Goal: Communication & Community: Answer question/provide support

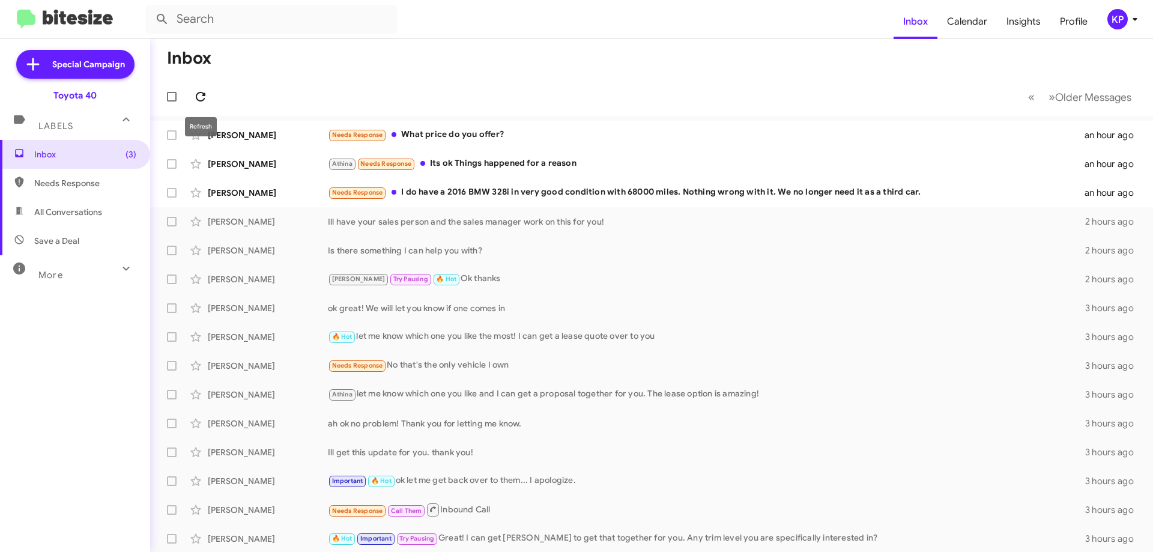
click at [194, 103] on icon at bounding box center [200, 96] width 14 height 14
click at [297, 192] on div "[PERSON_NAME]" at bounding box center [268, 193] width 120 height 12
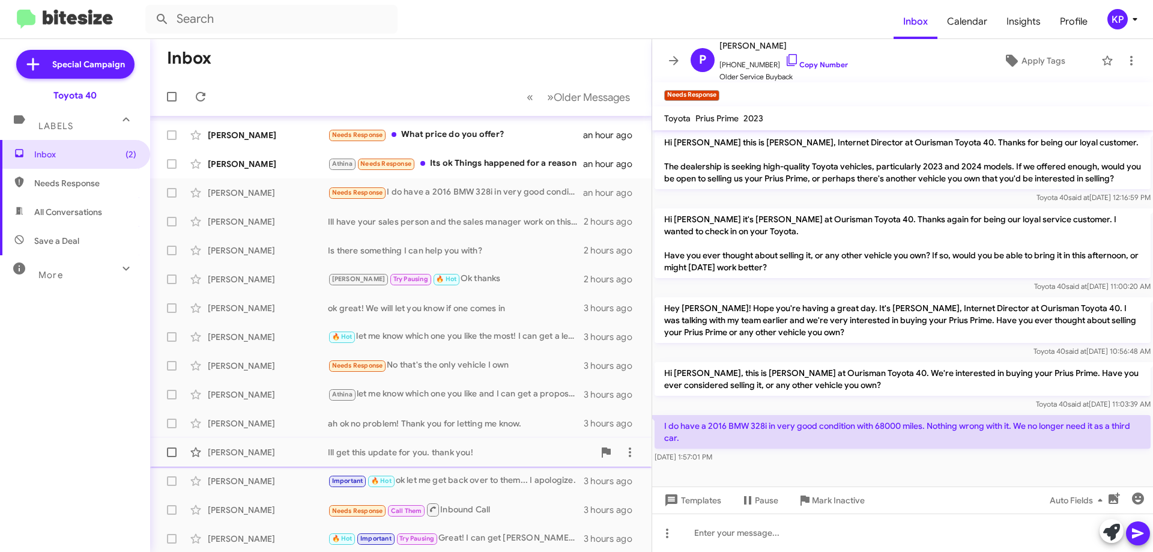
scroll to position [145, 0]
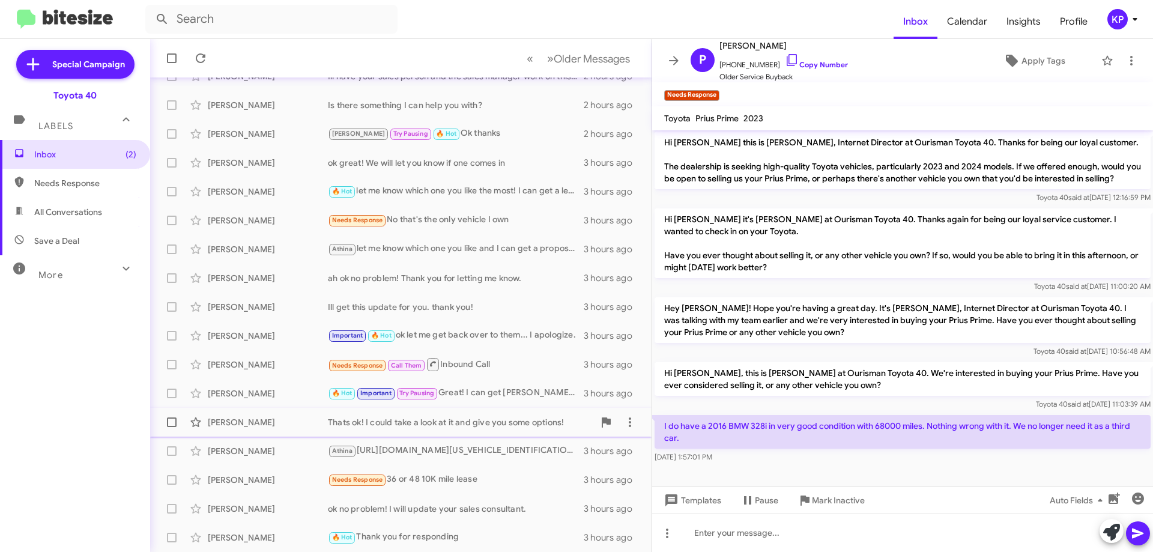
click at [427, 427] on div "Thats ok! I could take a look at it and give you some options!" at bounding box center [461, 422] width 266 height 12
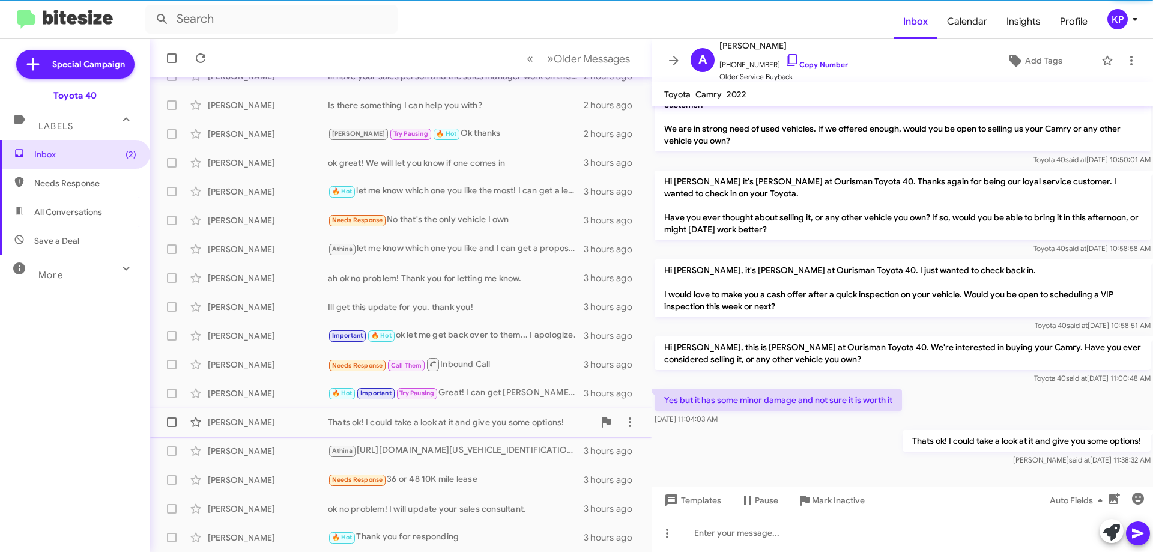
scroll to position [15, 0]
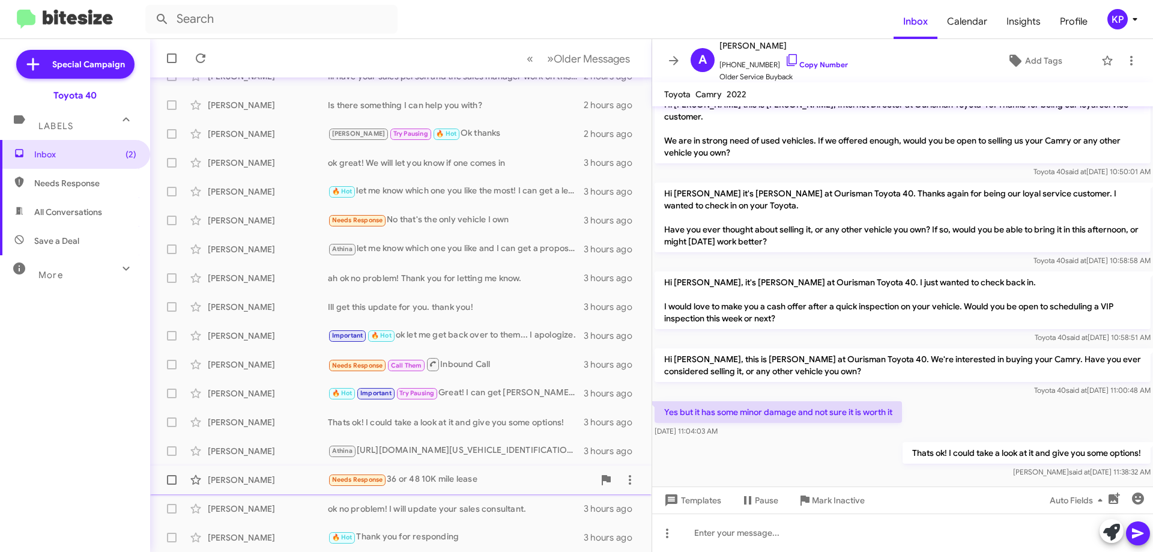
click at [441, 485] on div "Needs Response 36 or 48 10K mile lease" at bounding box center [461, 480] width 266 height 14
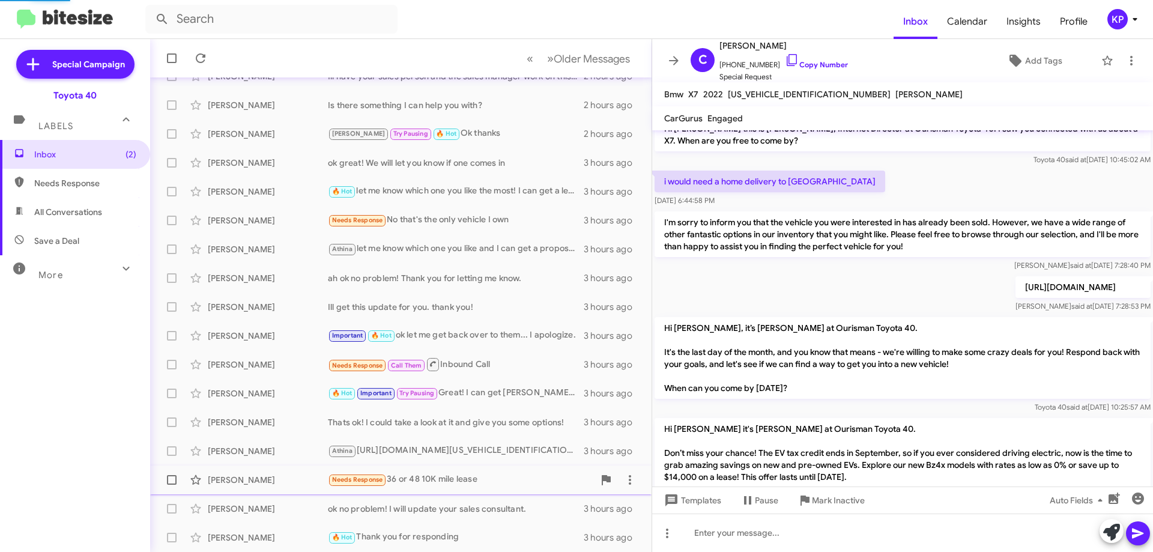
scroll to position [250, 0]
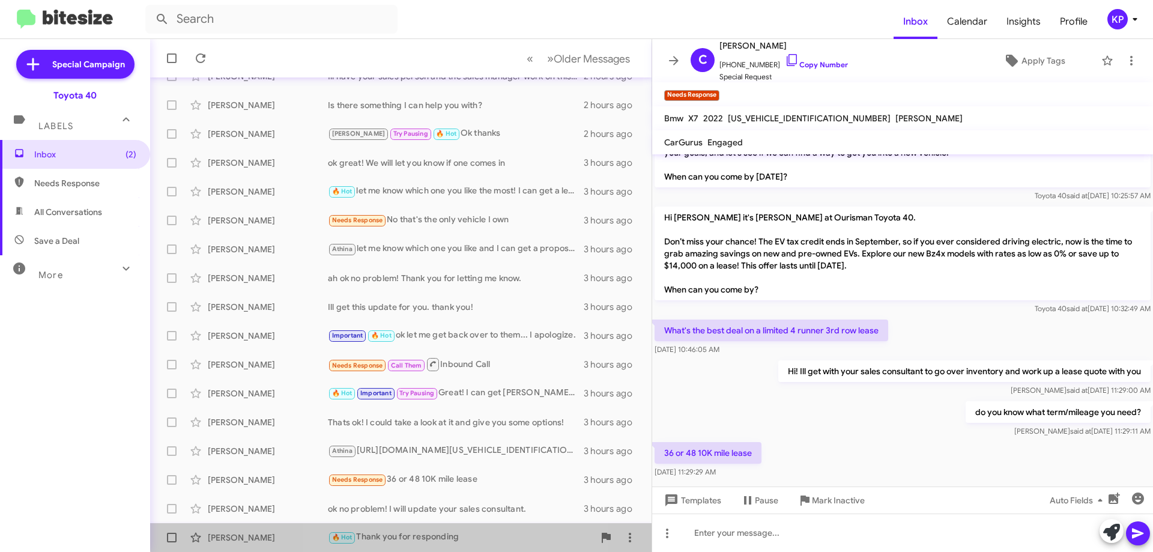
click at [424, 533] on div "🔥 Hot Thank you for responding" at bounding box center [461, 537] width 266 height 14
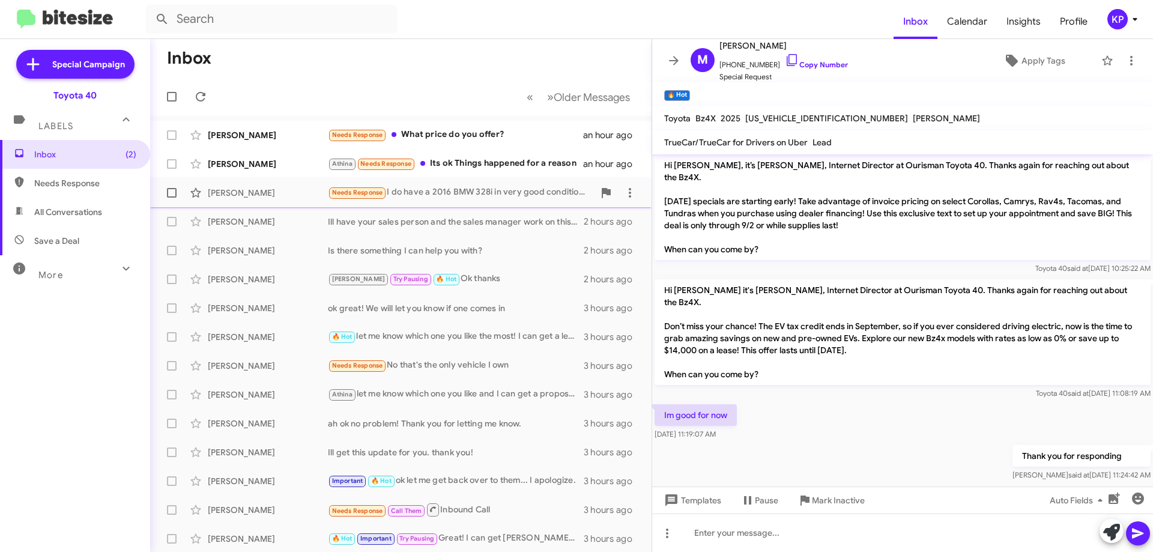
click at [420, 192] on div "Needs Response I do have a 2016 BMW 328i in very good condition with 68000 mile…" at bounding box center [461, 193] width 266 height 14
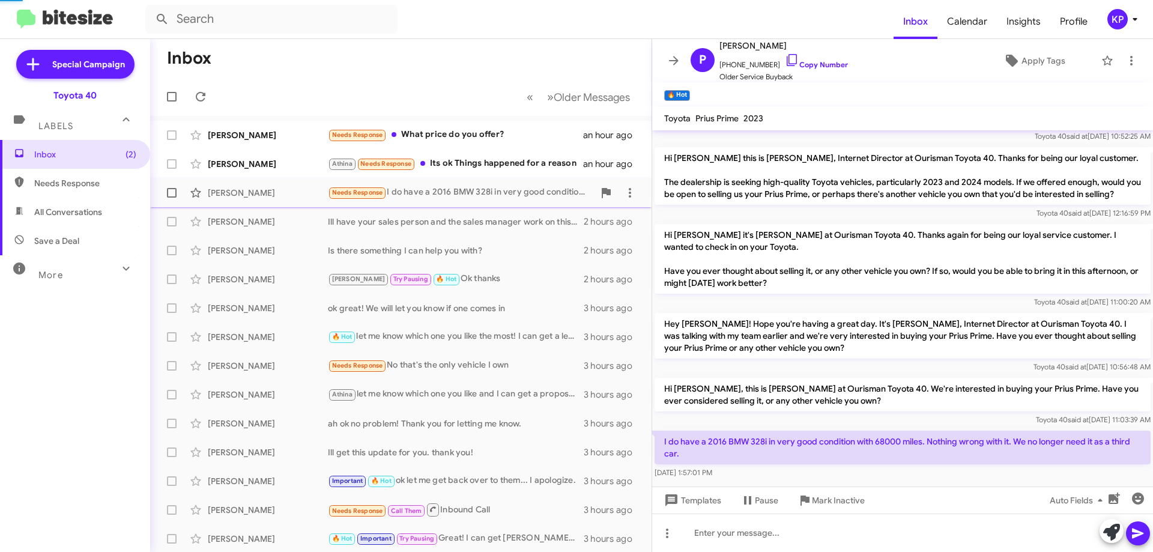
scroll to position [131, 0]
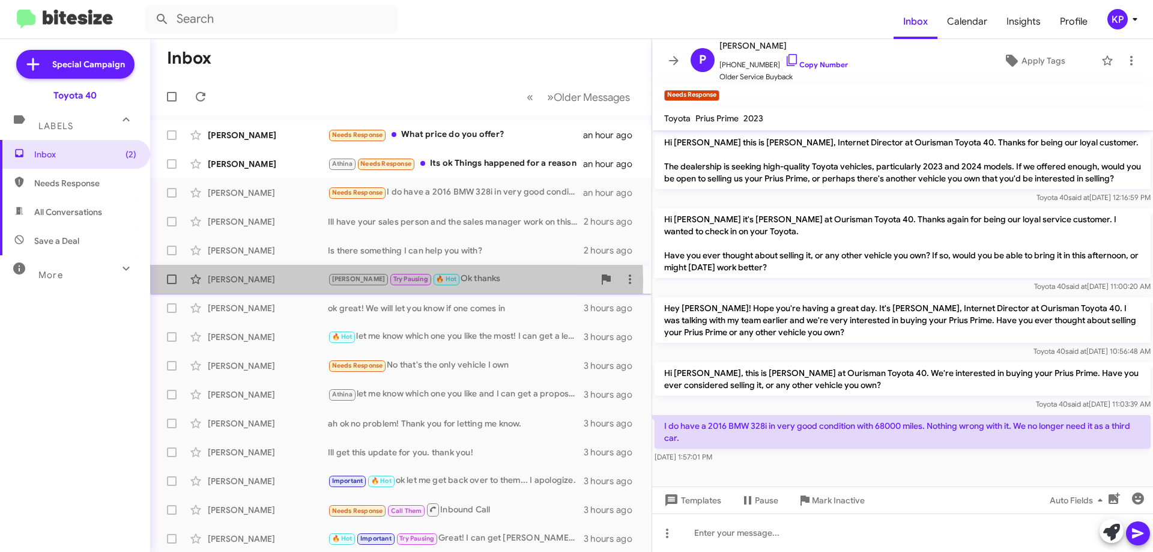
click at [304, 282] on div "[PERSON_NAME]" at bounding box center [268, 279] width 120 height 12
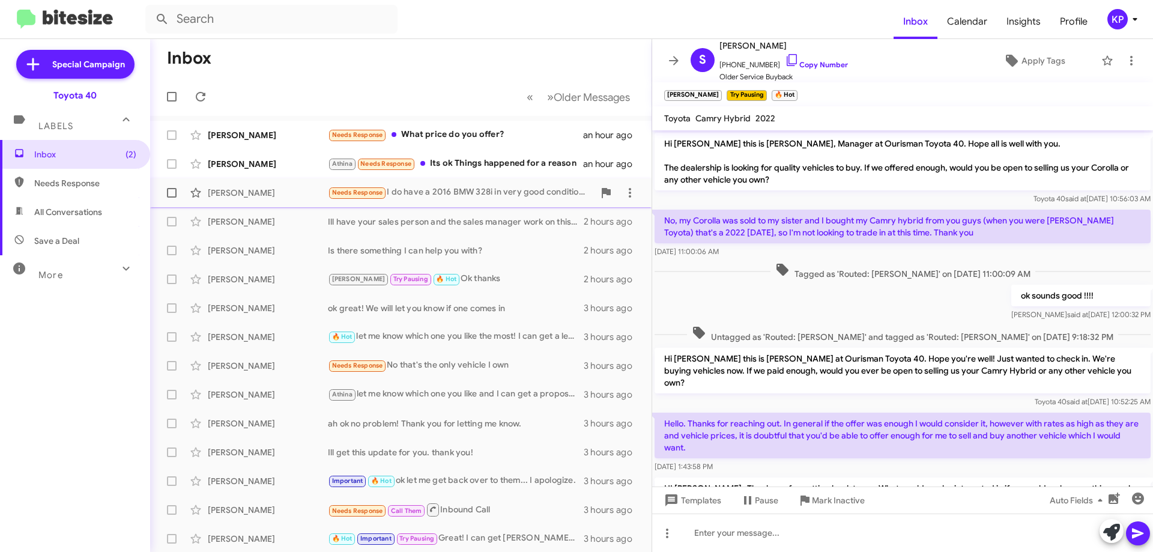
click at [304, 190] on div "[PERSON_NAME]" at bounding box center [268, 193] width 120 height 12
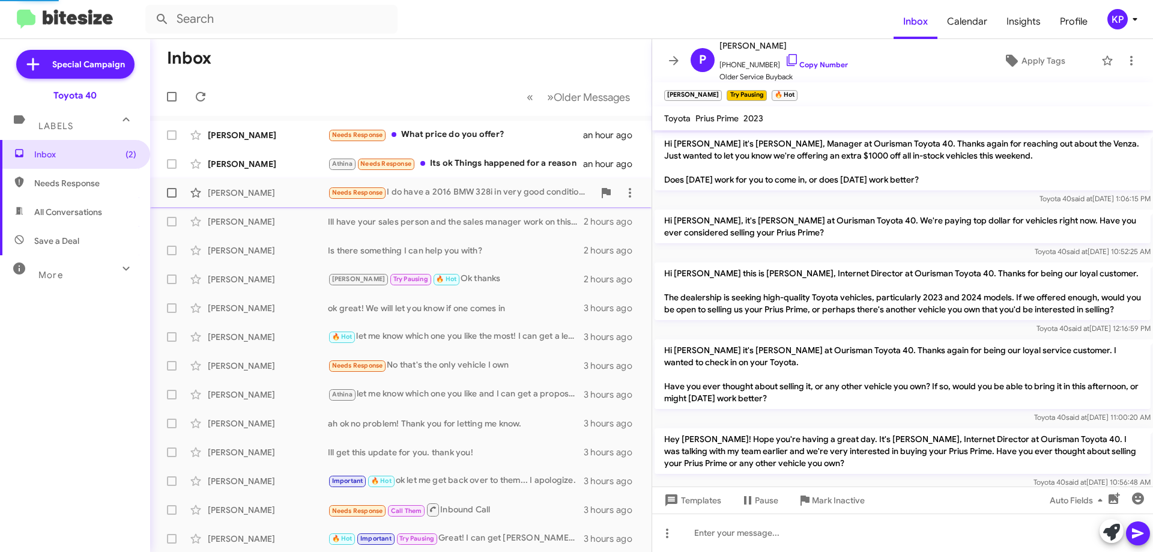
scroll to position [131, 0]
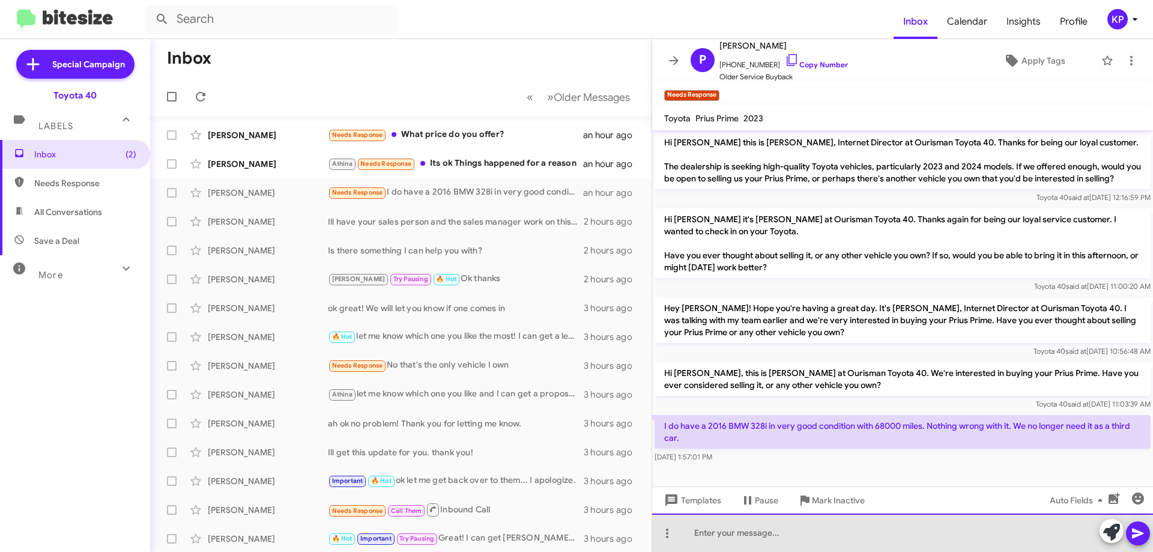
click at [772, 530] on div at bounding box center [902, 532] width 501 height 38
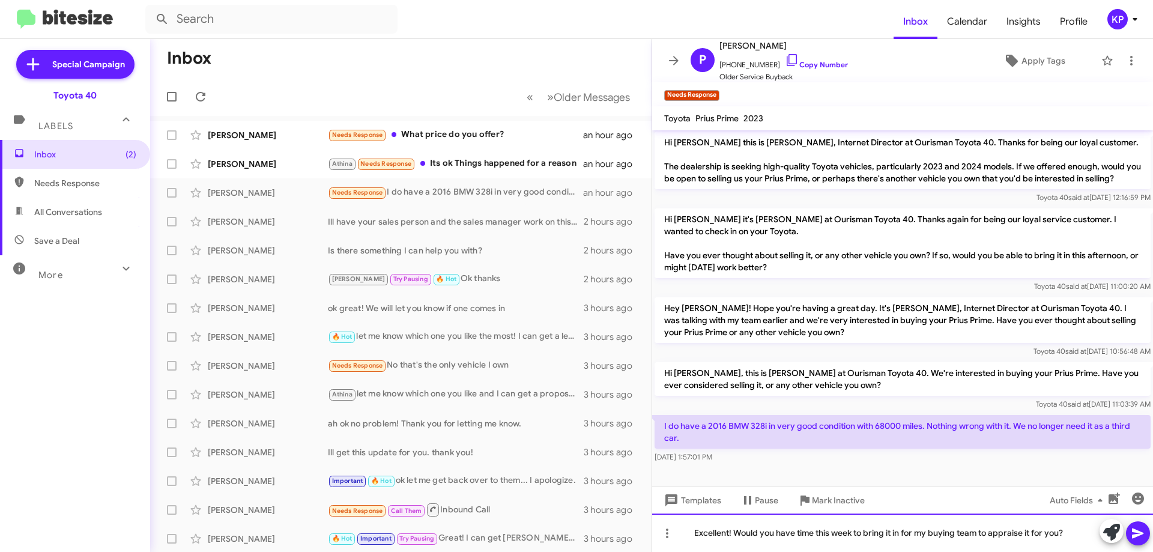
click at [1061, 531] on div "Excellent! Would you have time this week to bring it in for my buying team to a…" at bounding box center [902, 532] width 501 height 38
click at [904, 532] on div "Excellent! Would you have time this week to bring it in for my buying team to a…" at bounding box center [902, 532] width 501 height 38
drag, startPoint x: 1055, startPoint y: 534, endPoint x: 647, endPoint y: 545, distance: 407.8
click at [647, 545] on div "Inbox « Previous » Next Older Messages [PERSON_NAME] Needs Response What price …" at bounding box center [651, 295] width 1003 height 513
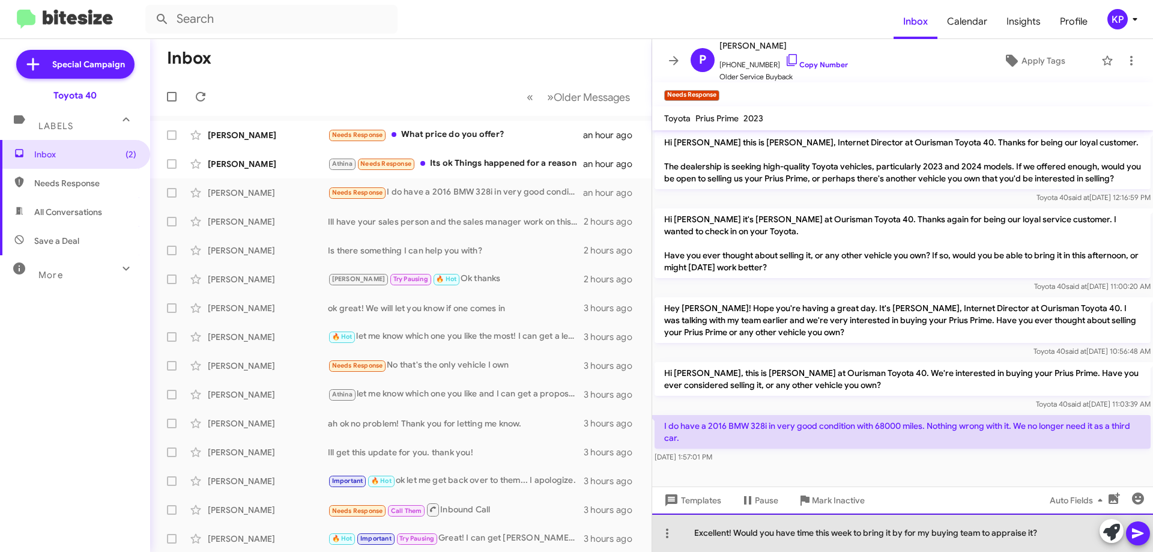
click at [1047, 534] on div "Excellent! Would you have time this week to bring it by for my buying team to a…" at bounding box center [902, 532] width 501 height 38
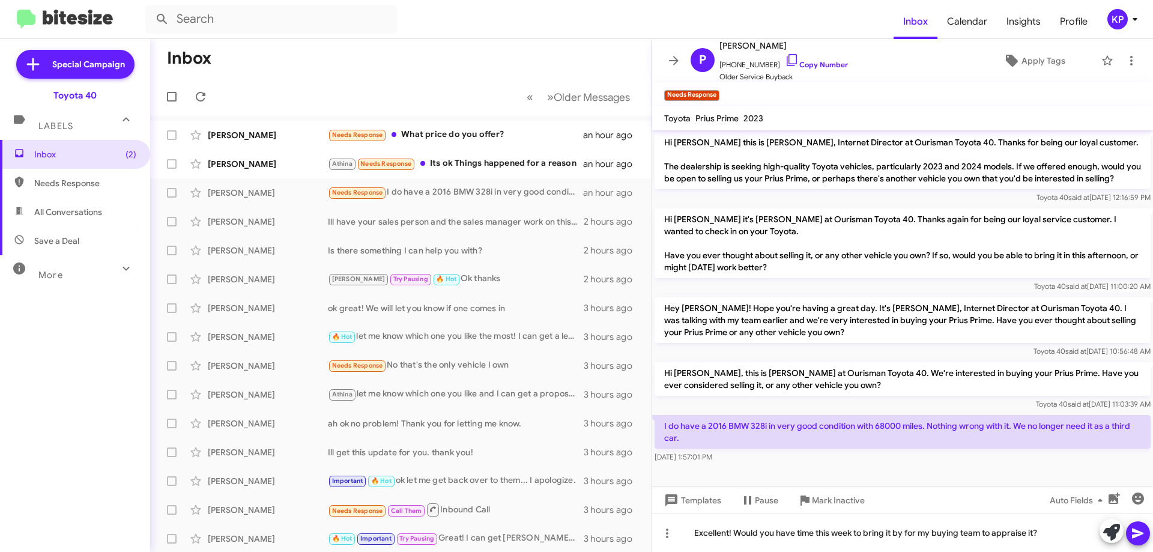
click at [1141, 534] on icon at bounding box center [1137, 533] width 11 height 10
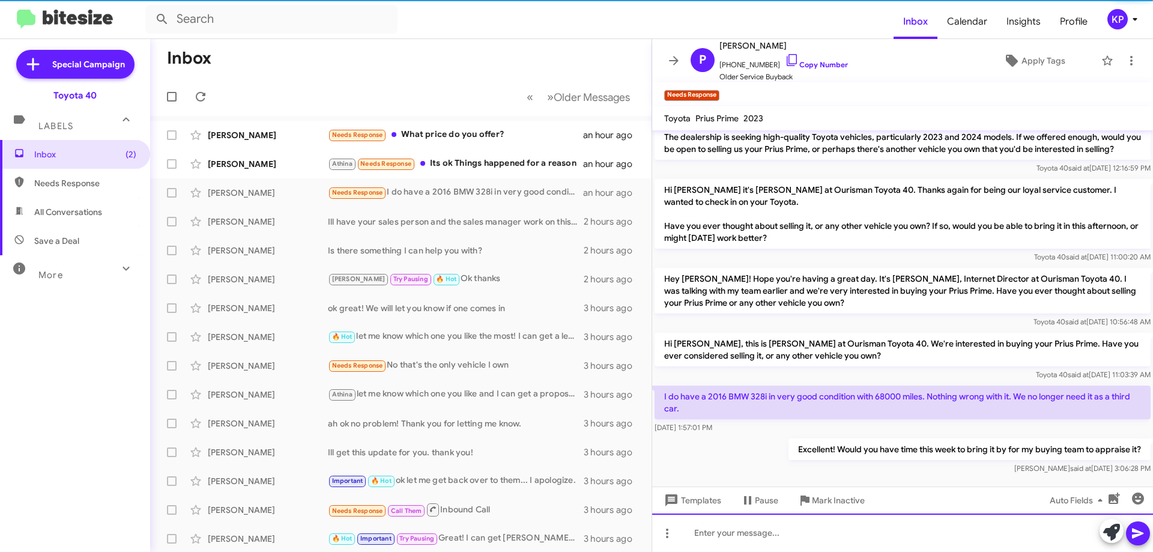
scroll to position [175, 0]
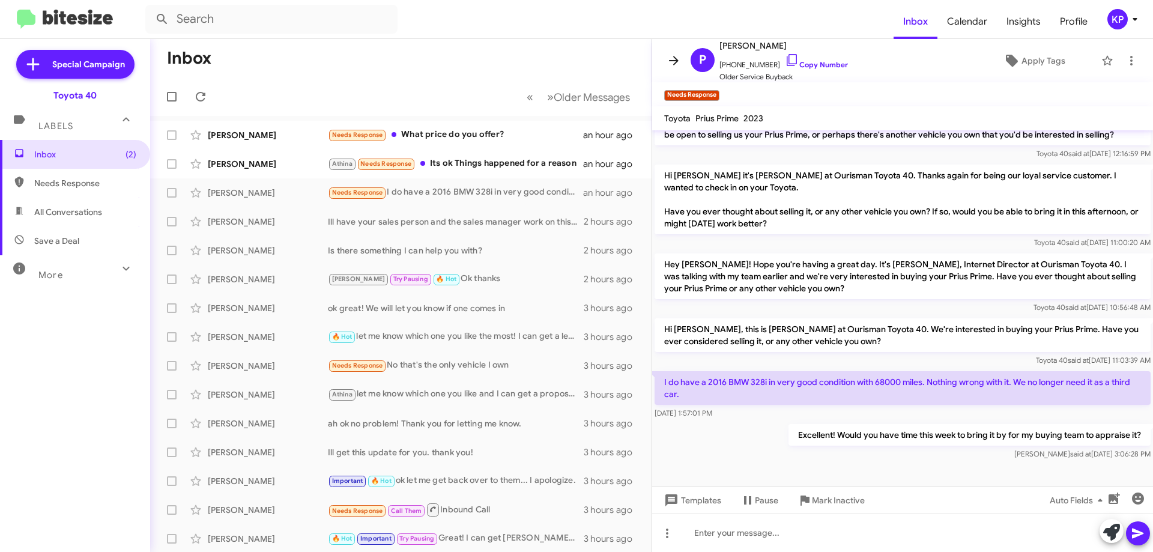
click at [669, 56] on icon at bounding box center [673, 60] width 14 height 14
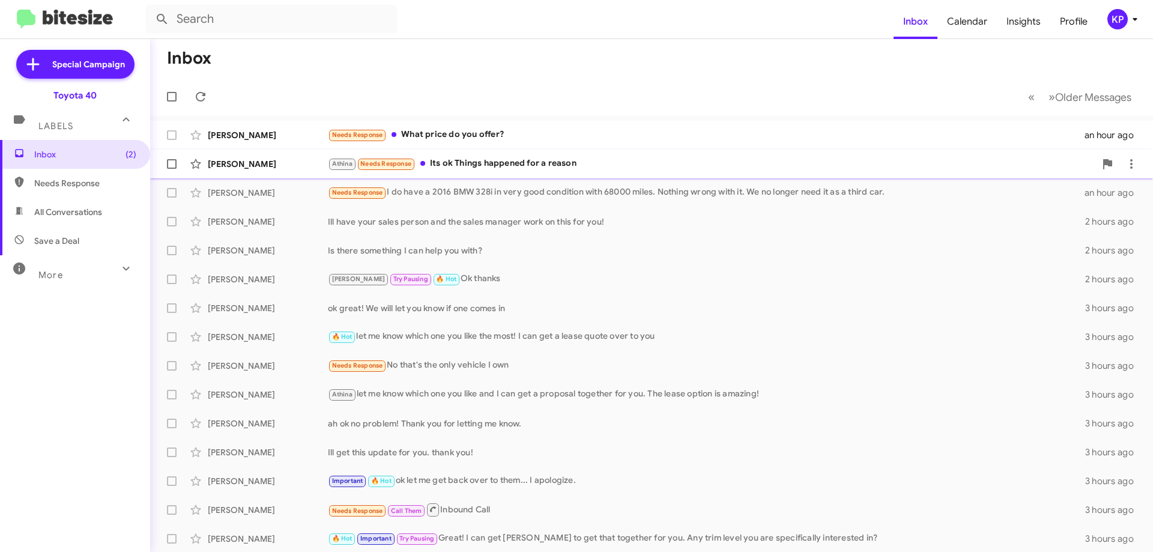
click at [294, 162] on div "[PERSON_NAME]" at bounding box center [268, 164] width 120 height 12
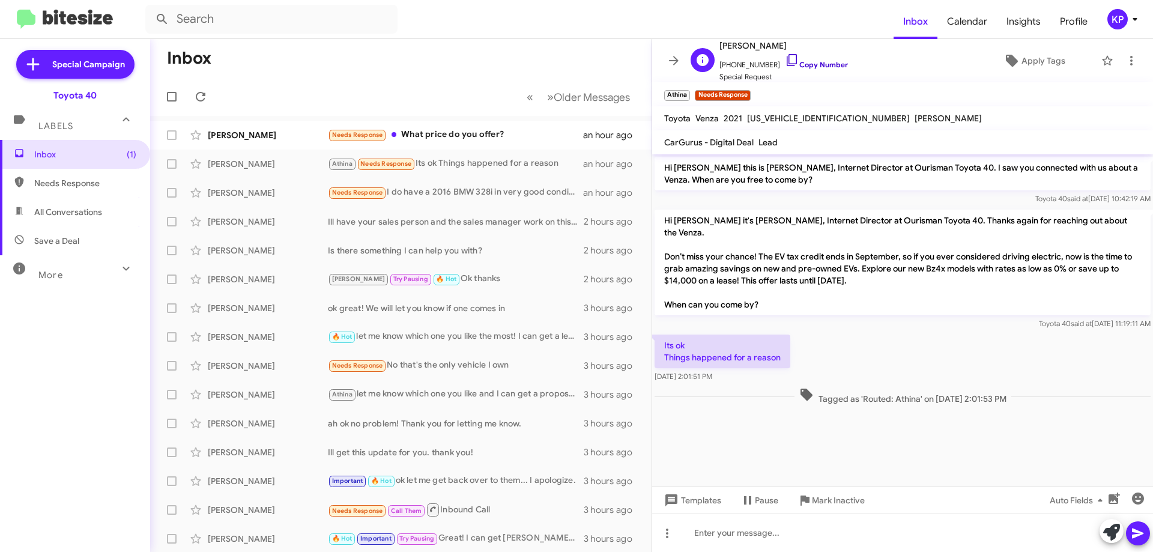
click at [814, 63] on link "Copy Number" at bounding box center [816, 64] width 63 height 9
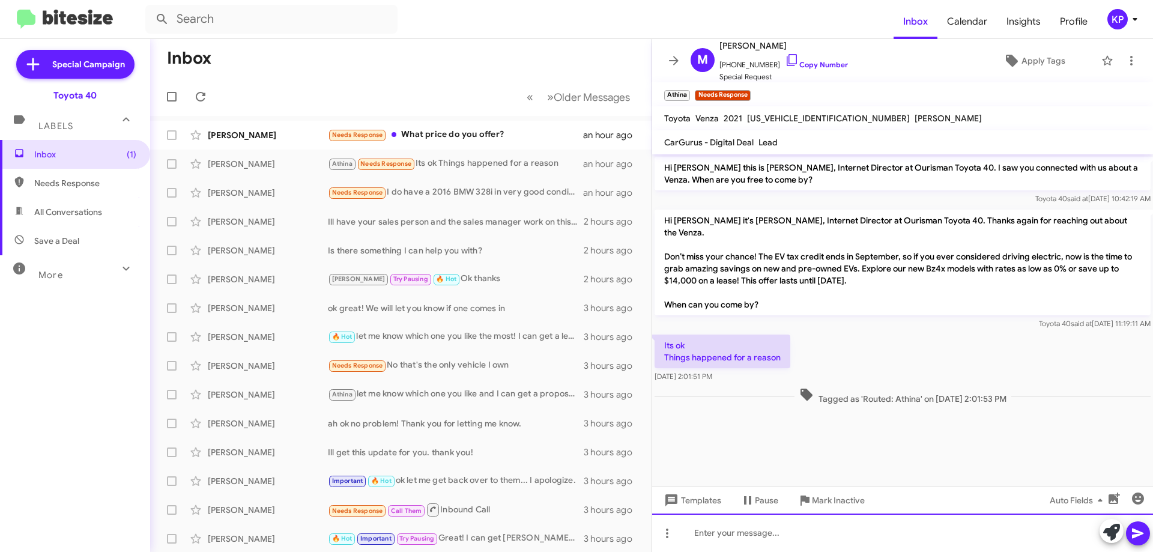
click at [797, 541] on div at bounding box center [902, 532] width 501 height 38
click at [720, 534] on div "We wqill keep our eye out for the perfect vehicle for you!" at bounding box center [902, 532] width 501 height 38
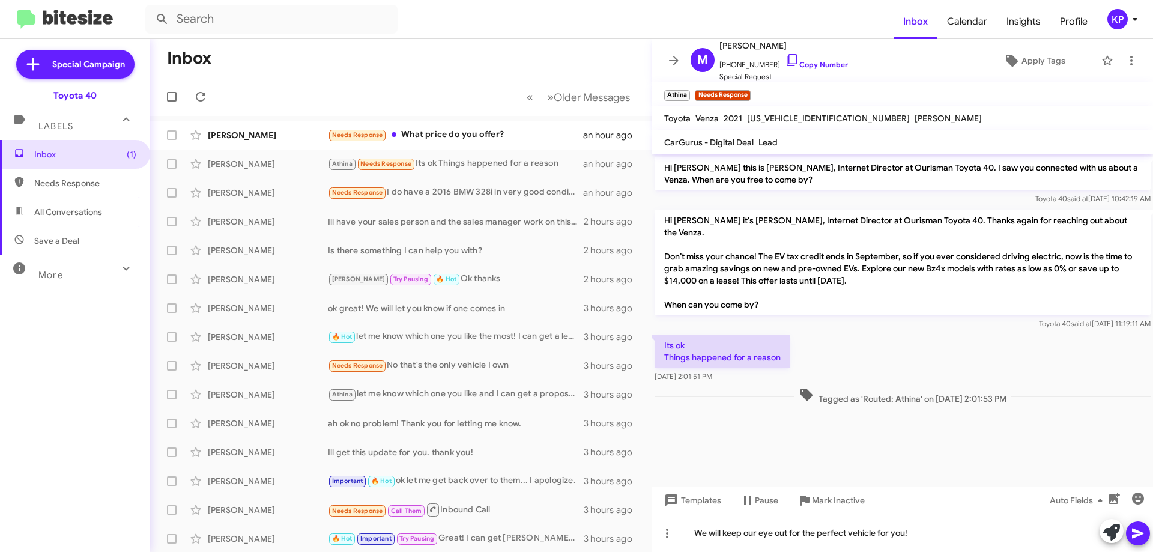
click at [1144, 536] on icon at bounding box center [1138, 533] width 14 height 14
click at [676, 62] on icon at bounding box center [674, 60] width 10 height 9
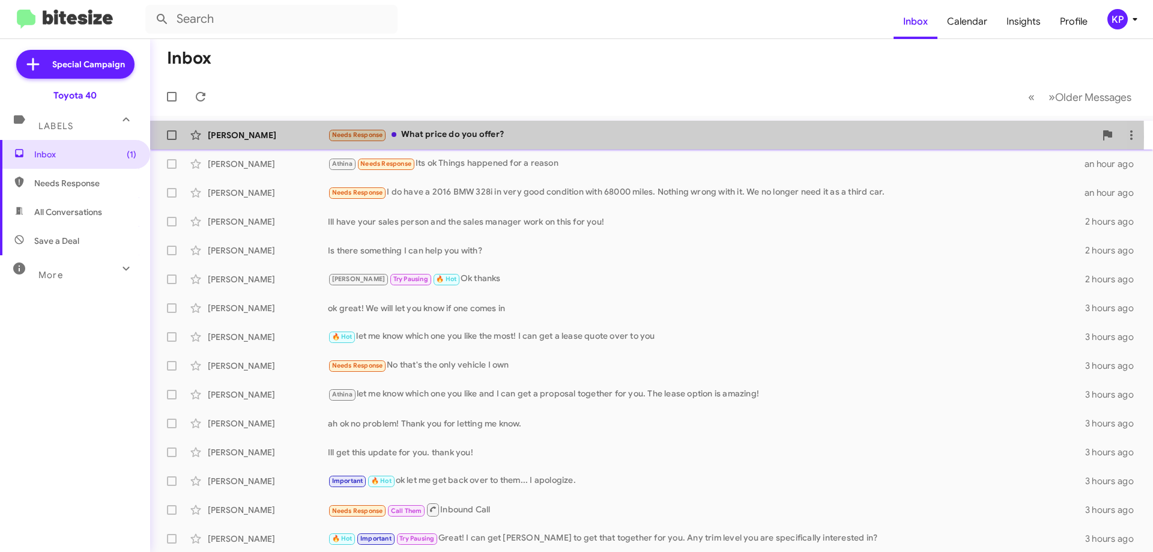
click at [296, 137] on div "[PERSON_NAME]" at bounding box center [268, 135] width 120 height 12
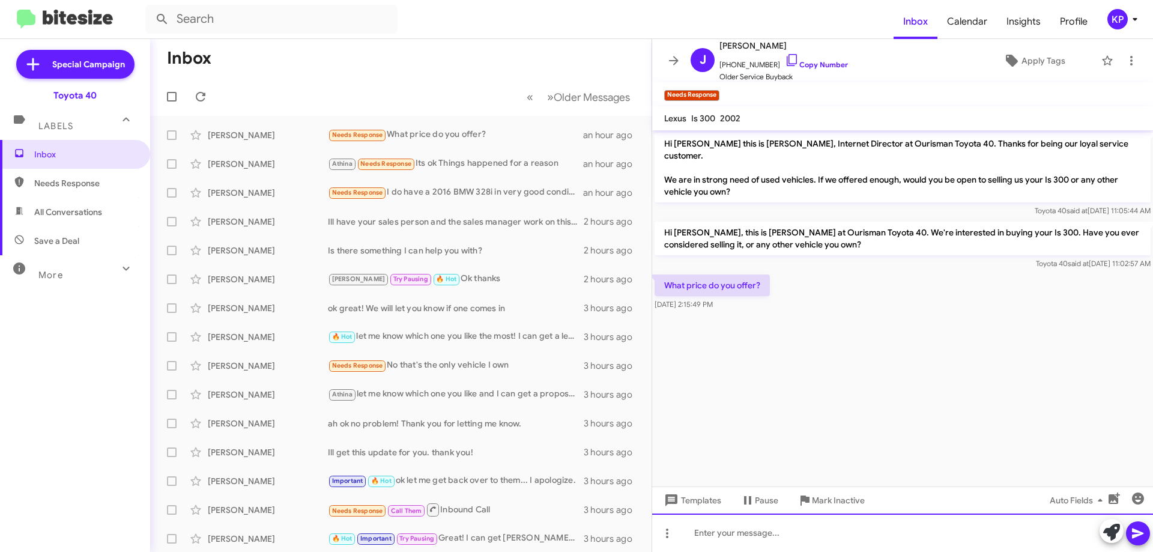
click at [767, 531] on div at bounding box center [902, 532] width 501 height 38
paste div
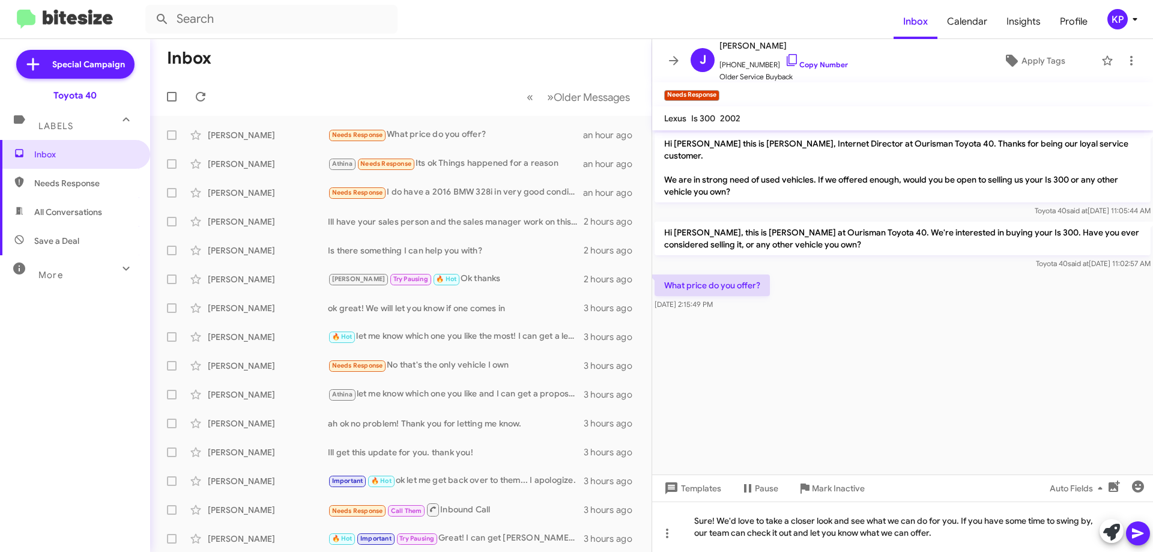
click at [1139, 533] on icon at bounding box center [1137, 533] width 11 height 10
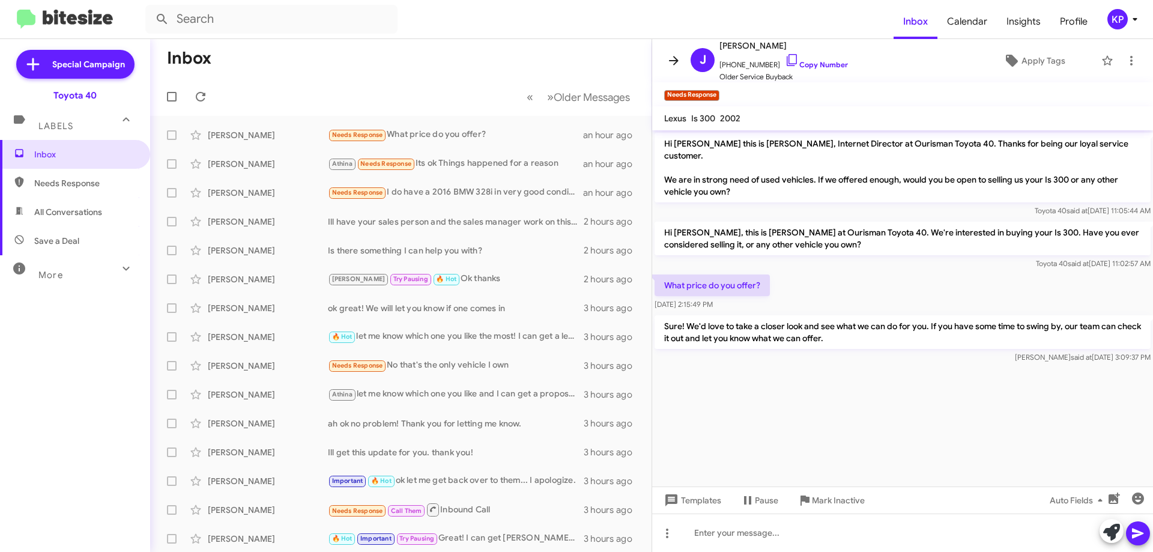
click at [671, 59] on icon at bounding box center [673, 60] width 14 height 14
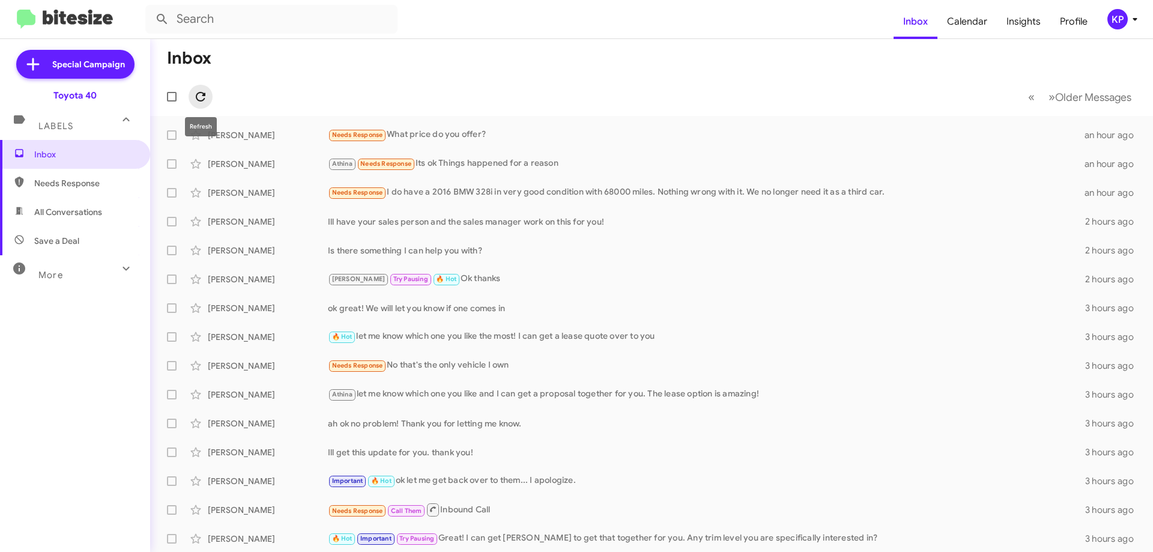
click at [199, 101] on icon at bounding box center [200, 96] width 14 height 14
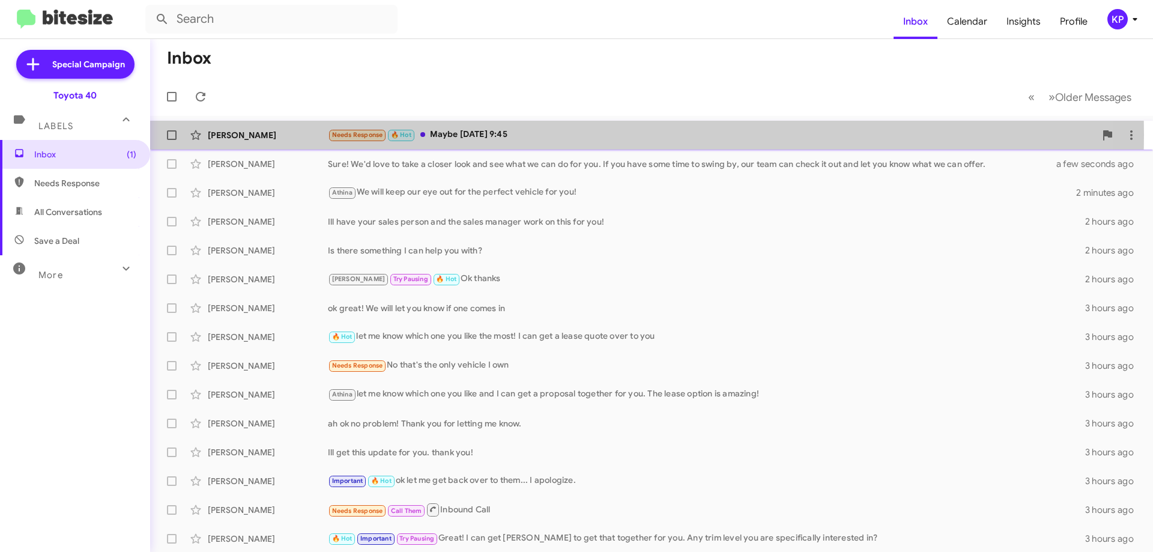
click at [289, 135] on div "[PERSON_NAME]" at bounding box center [268, 135] width 120 height 12
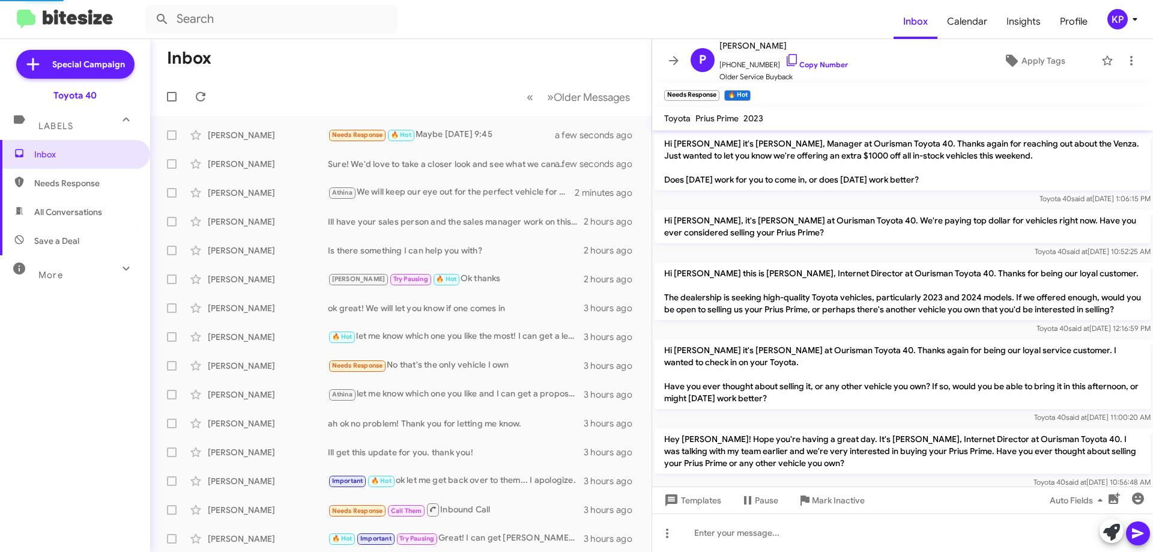
scroll to position [219, 0]
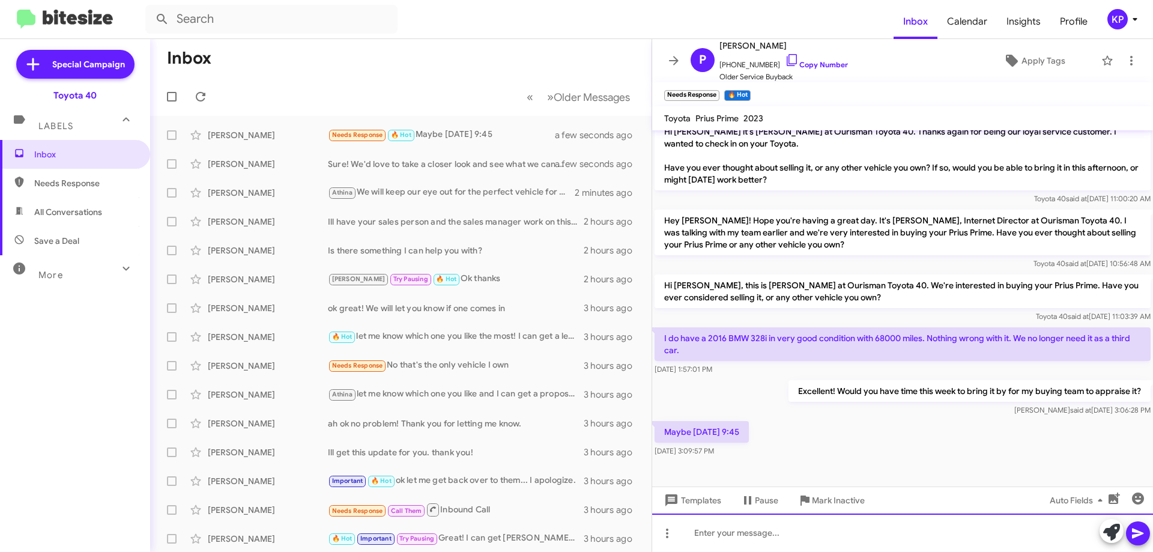
click at [788, 534] on div at bounding box center [902, 532] width 501 height 38
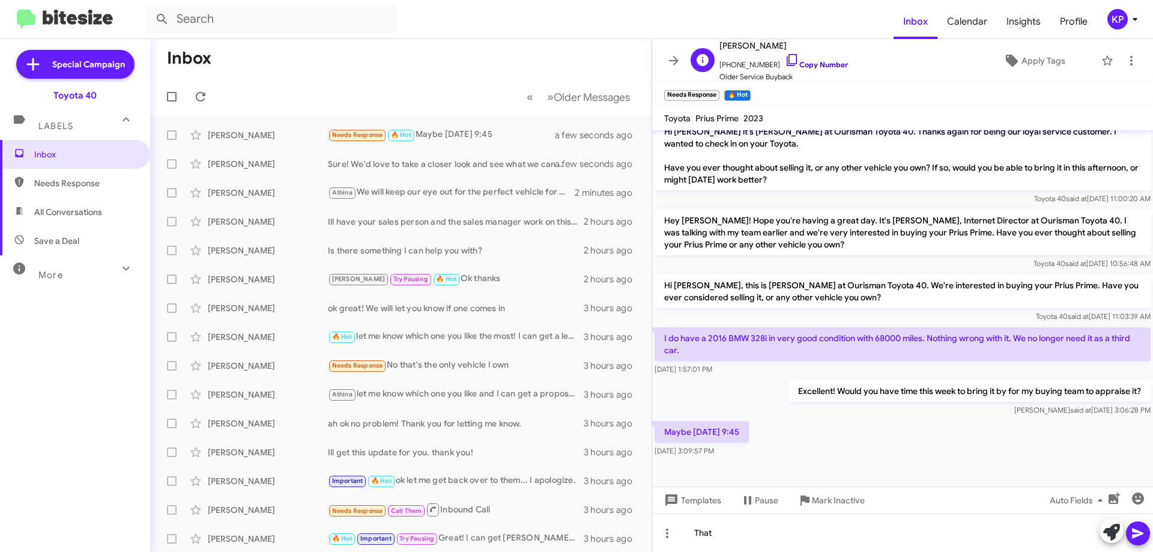
click at [822, 64] on link "Copy Number" at bounding box center [816, 64] width 63 height 9
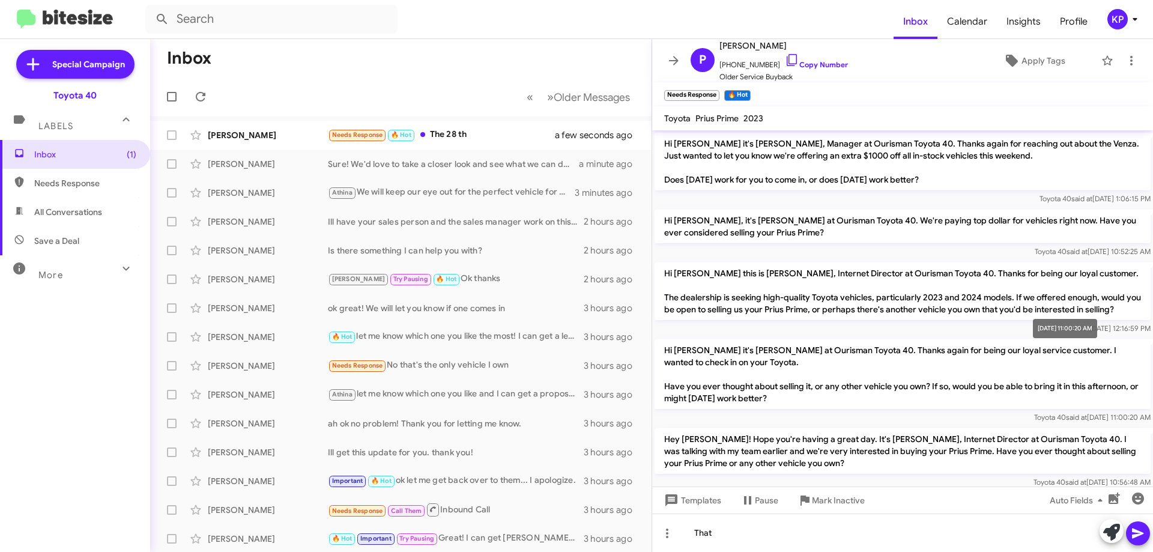
scroll to position [262, 0]
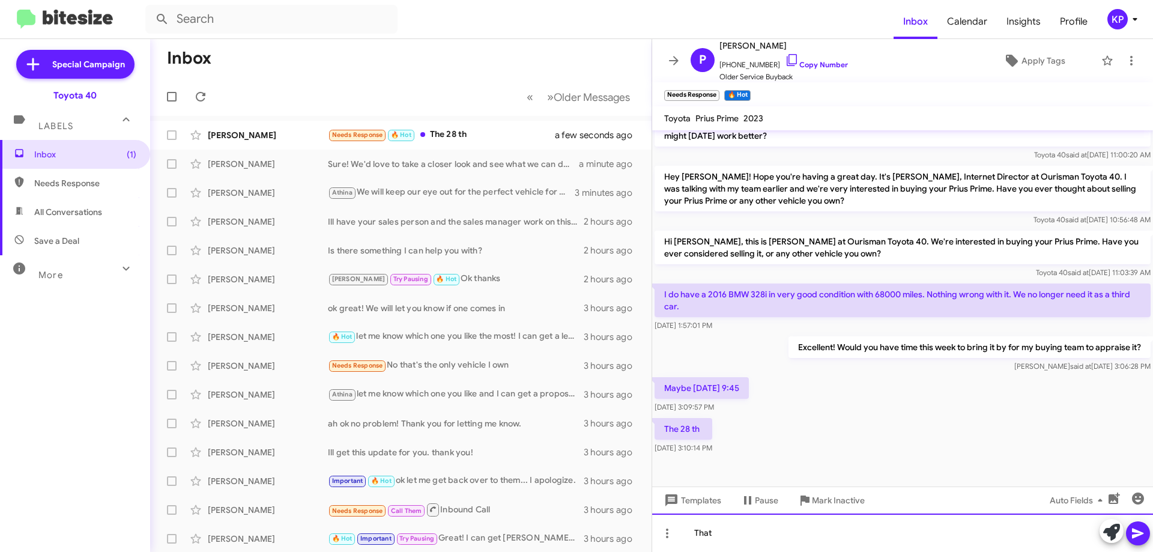
click at [824, 531] on div "That" at bounding box center [902, 532] width 501 height 38
click at [741, 533] on div "That" at bounding box center [902, 532] width 501 height 38
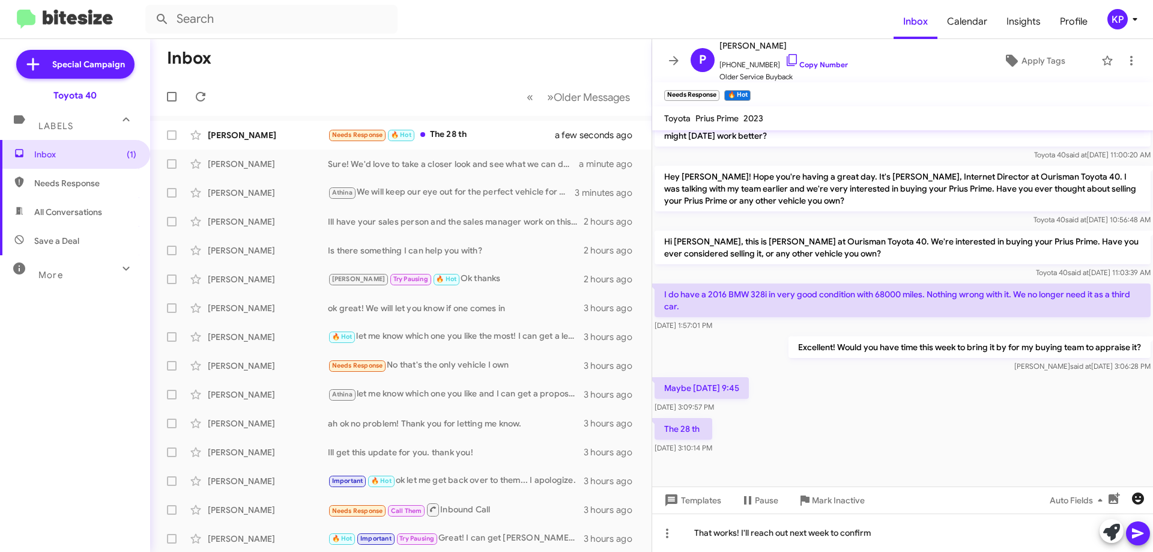
click at [1136, 502] on icon "button" at bounding box center [1138, 498] width 12 height 12
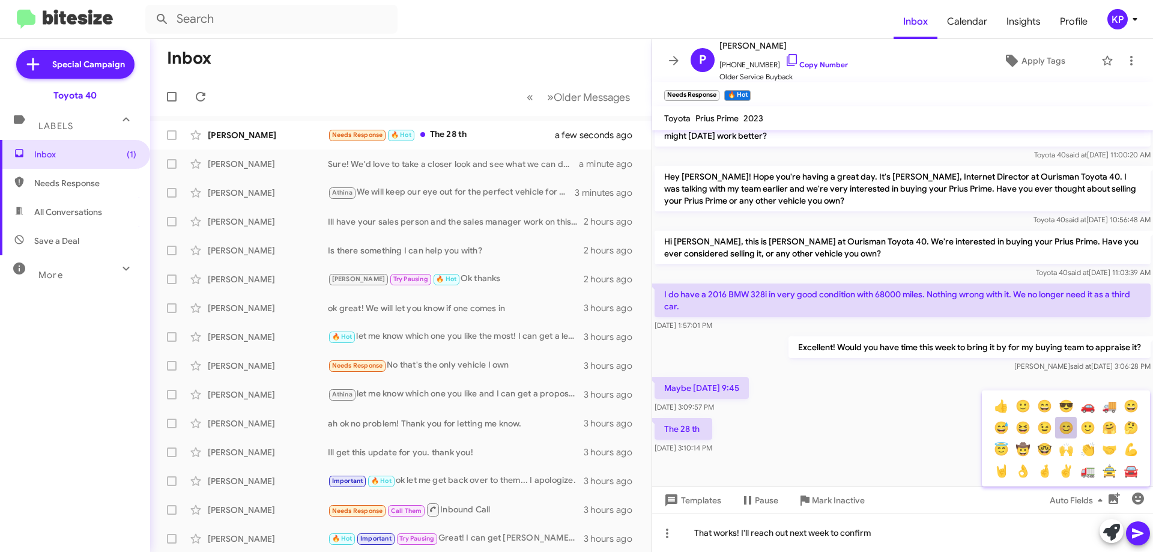
click at [1070, 428] on button "😊" at bounding box center [1066, 428] width 22 height 22
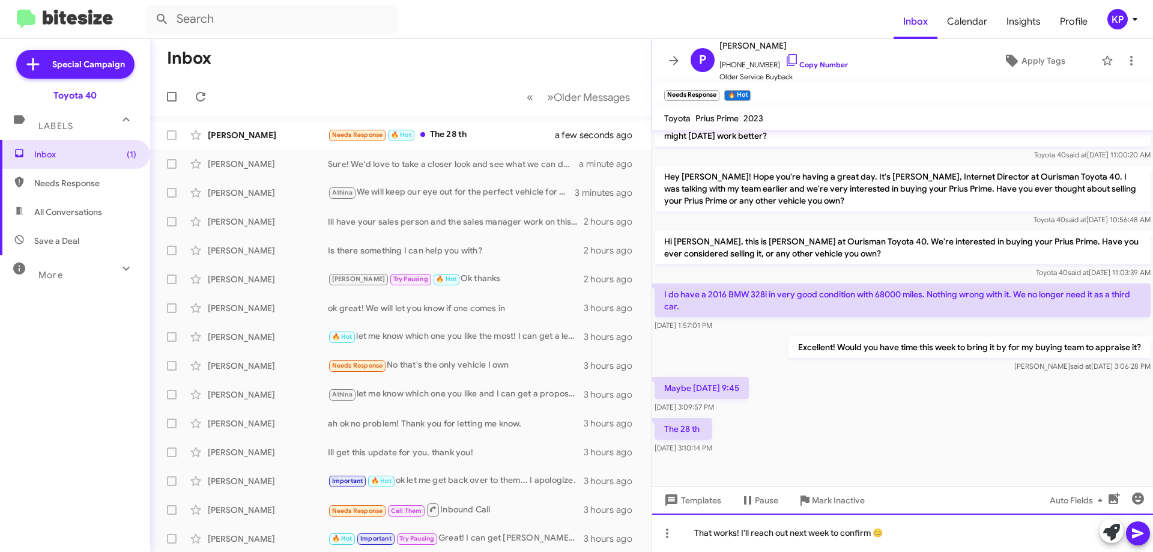
click at [872, 533] on div "That works! I'll reach out next week to confirm 😊" at bounding box center [902, 532] width 501 height 38
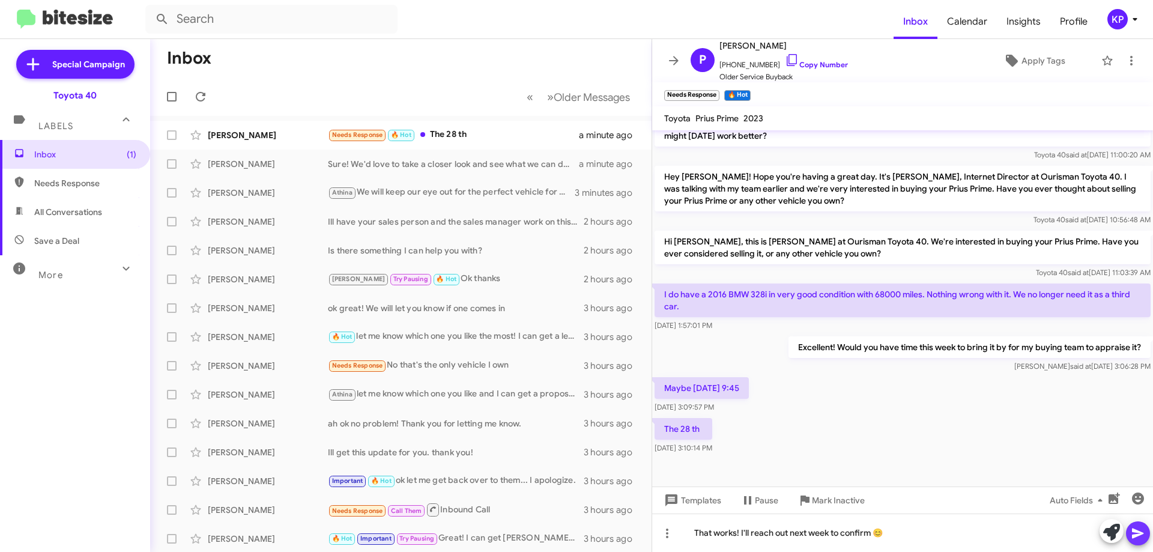
click at [1140, 533] on icon at bounding box center [1138, 533] width 14 height 14
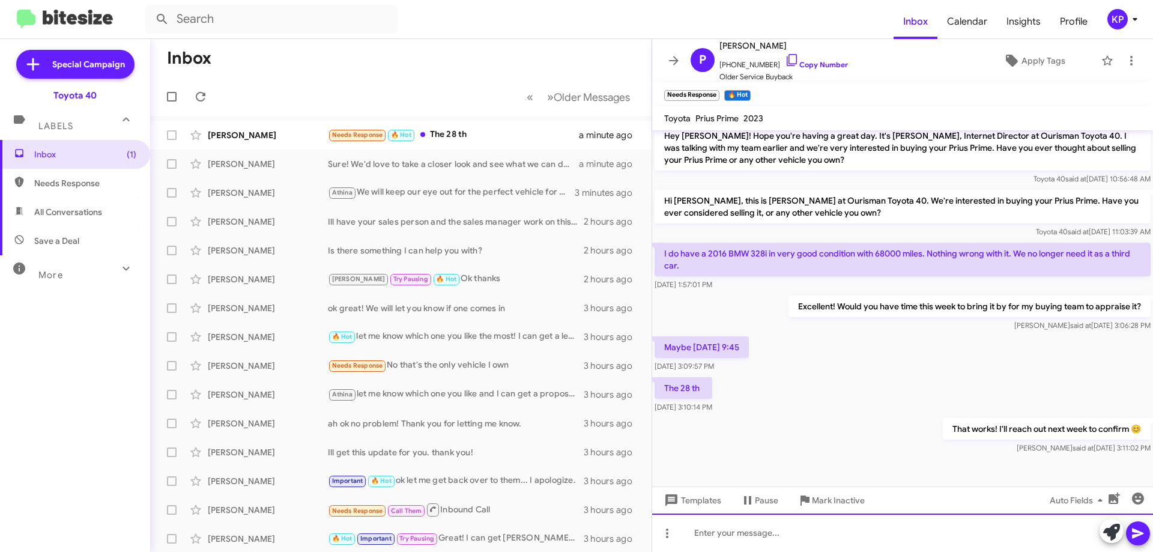
scroll to position [306, 0]
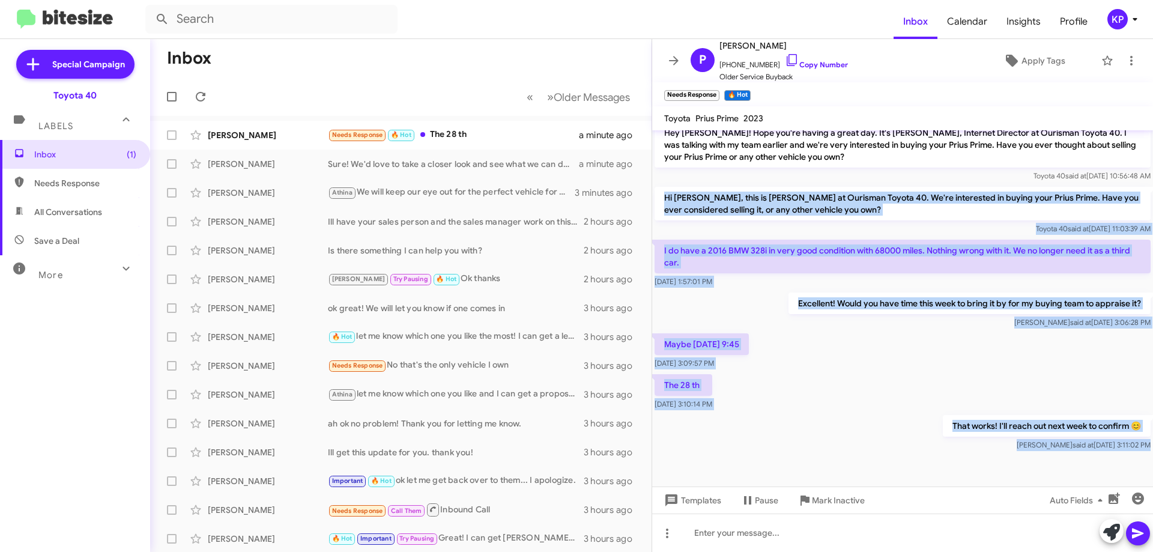
drag, startPoint x: 660, startPoint y: 194, endPoint x: 1108, endPoint y: 454, distance: 517.4
click at [1121, 465] on cdk-virtual-scroll-viewport "Hi [PERSON_NAME] it's [PERSON_NAME], Manager at Ourisman Toyota 40. Thanks agai…" at bounding box center [902, 308] width 501 height 356
copy div "Hi [PERSON_NAME], this is [PERSON_NAME] at Ourisman Toyota 40. We're interested…"
click at [816, 390] on div "The 28 th [DATE] 3:10:14 PM" at bounding box center [902, 392] width 501 height 41
click at [821, 361] on div "Maybe [DATE] 9:45 [DATE] 3:09:57 PM" at bounding box center [902, 351] width 501 height 41
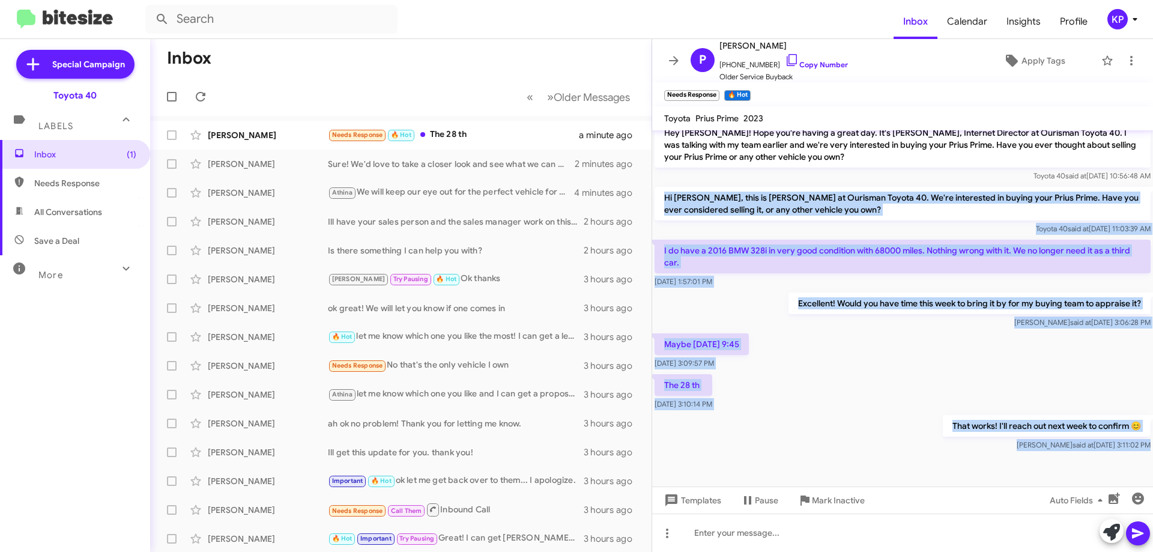
click at [826, 354] on div "Maybe [DATE] 9:45 [DATE] 3:09:57 PM" at bounding box center [902, 351] width 501 height 41
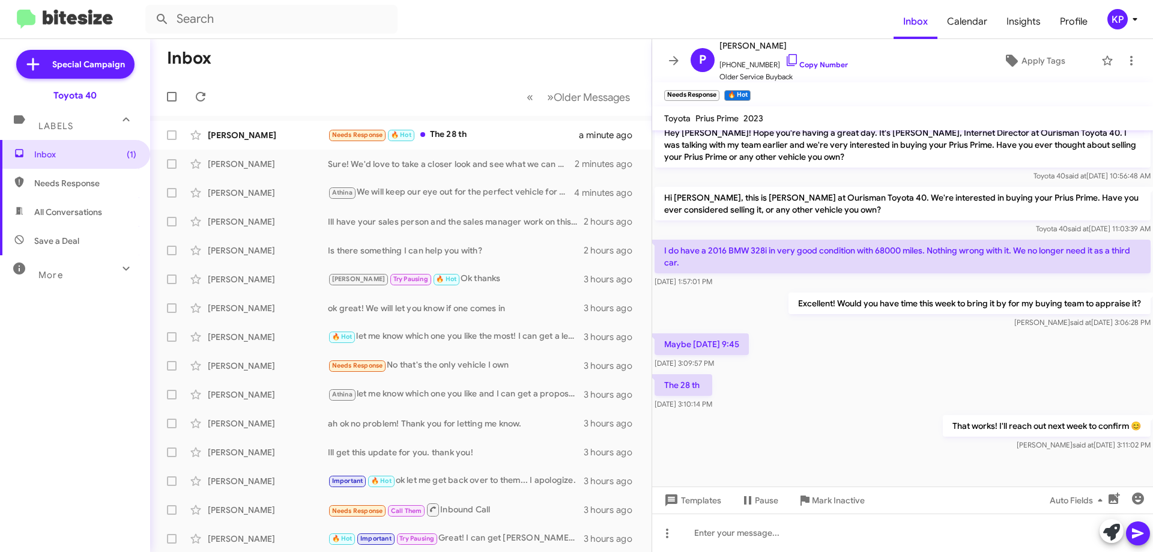
click at [803, 365] on div "Maybe [DATE] 9:45 [DATE] 3:09:57 PM" at bounding box center [902, 351] width 501 height 41
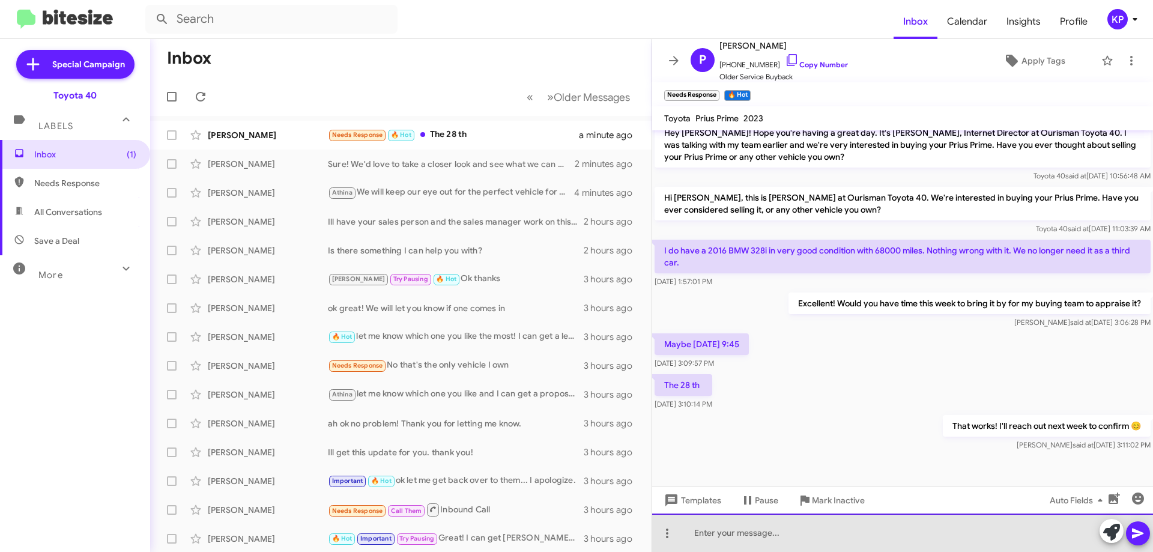
click at [756, 537] on div at bounding box center [902, 532] width 501 height 38
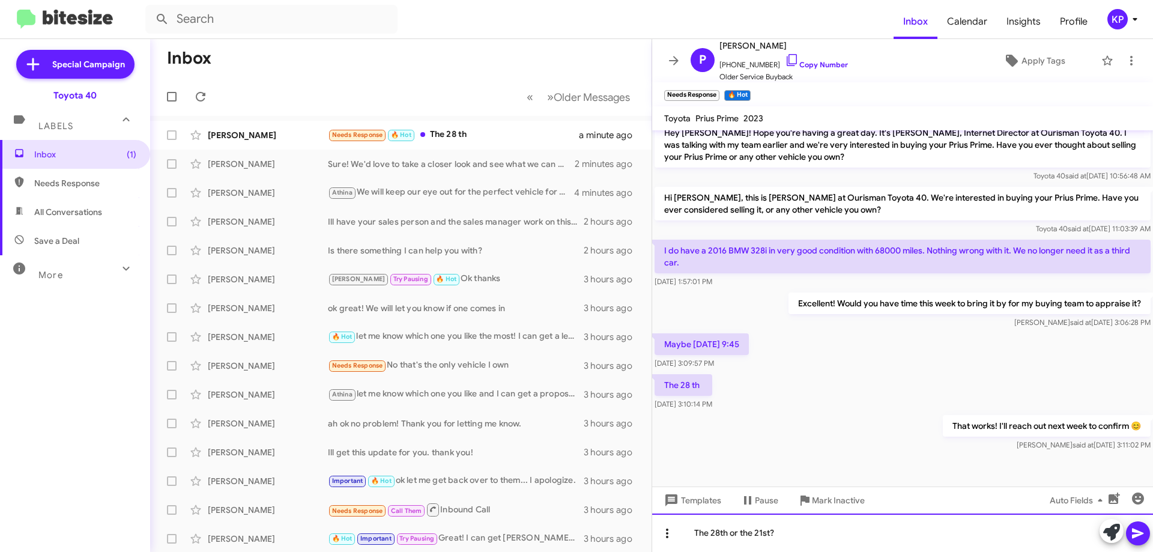
drag, startPoint x: 777, startPoint y: 525, endPoint x: 659, endPoint y: 528, distance: 118.3
click at [659, 528] on div "The 28th or the 21st?" at bounding box center [902, 532] width 501 height 38
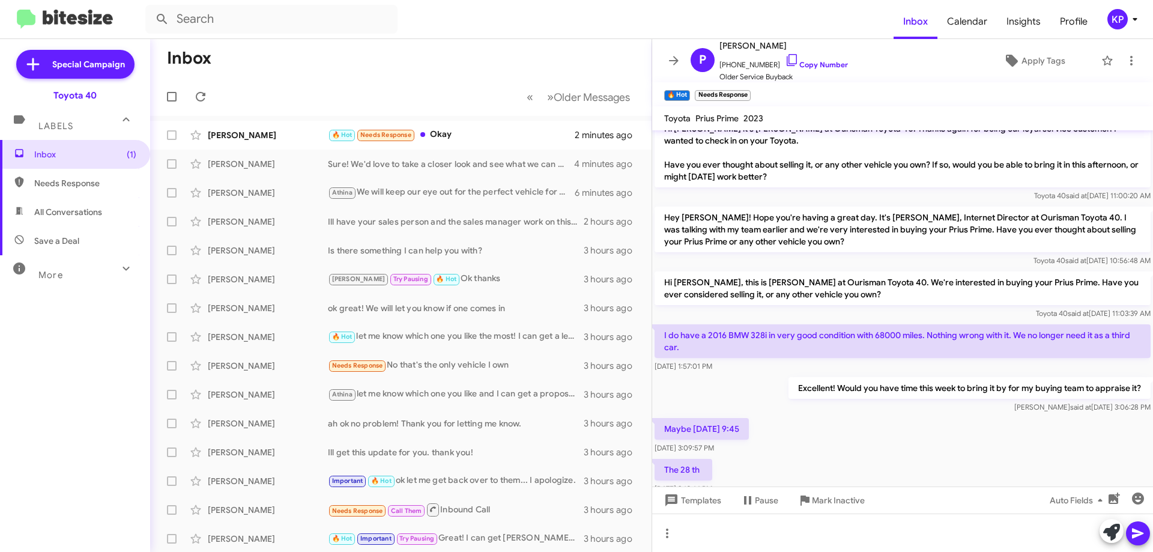
scroll to position [350, 0]
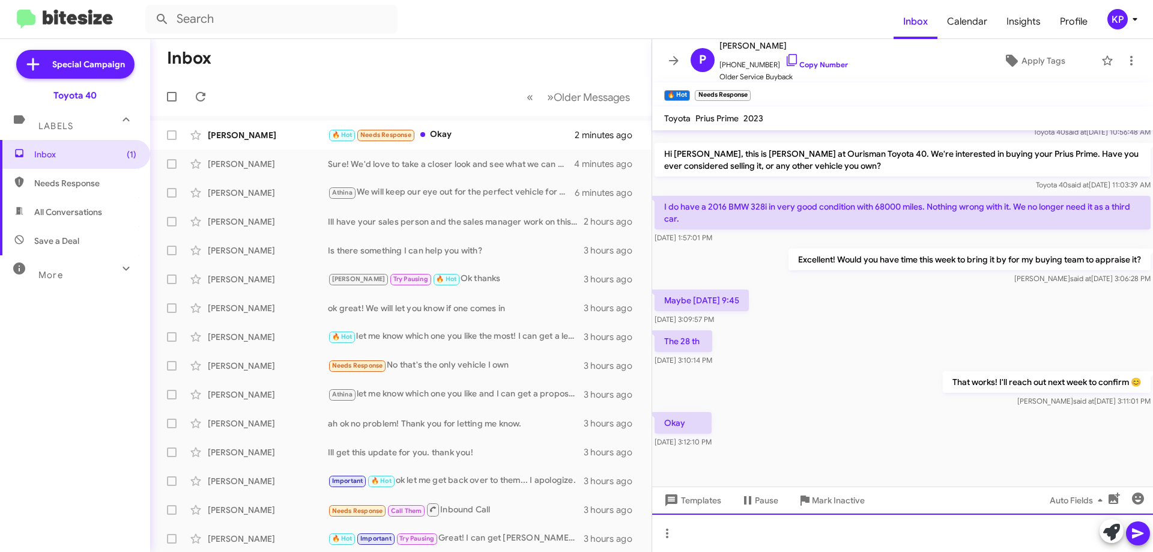
click at [750, 534] on div at bounding box center [902, 532] width 501 height 38
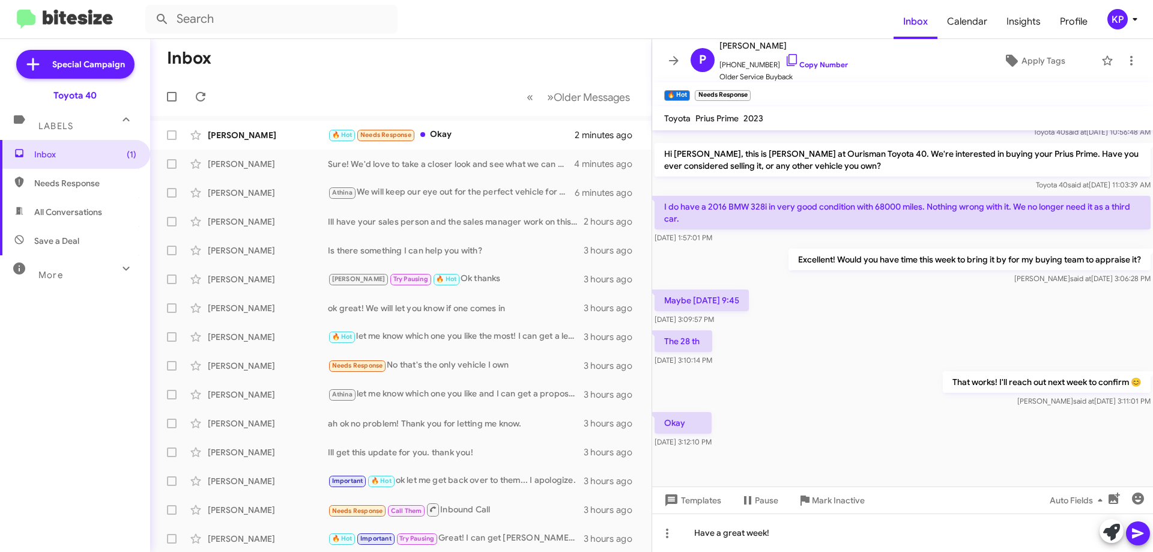
click at [1142, 531] on icon at bounding box center [1138, 533] width 14 height 14
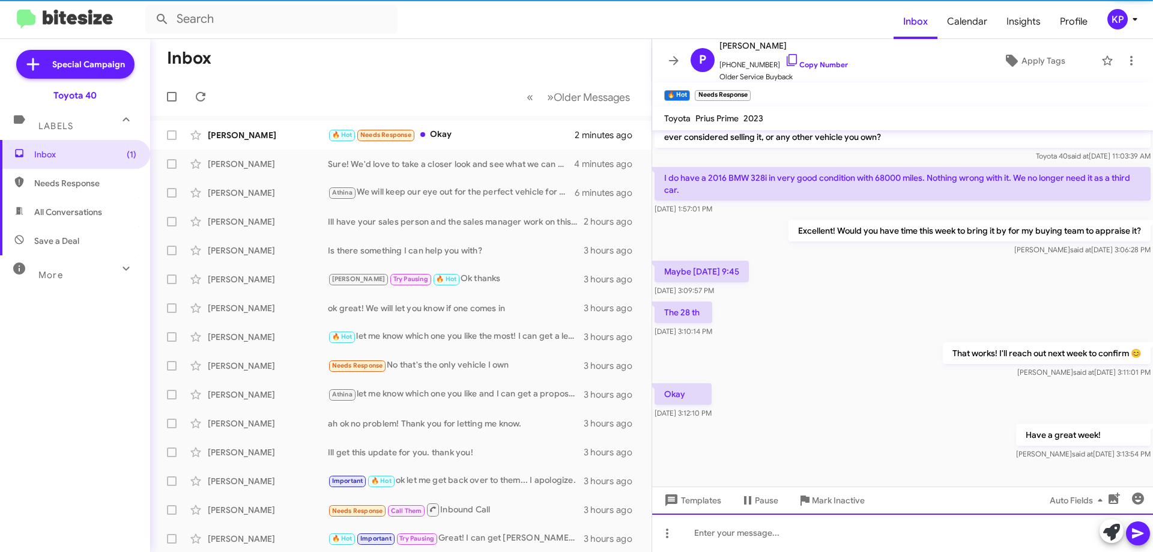
scroll to position [394, 0]
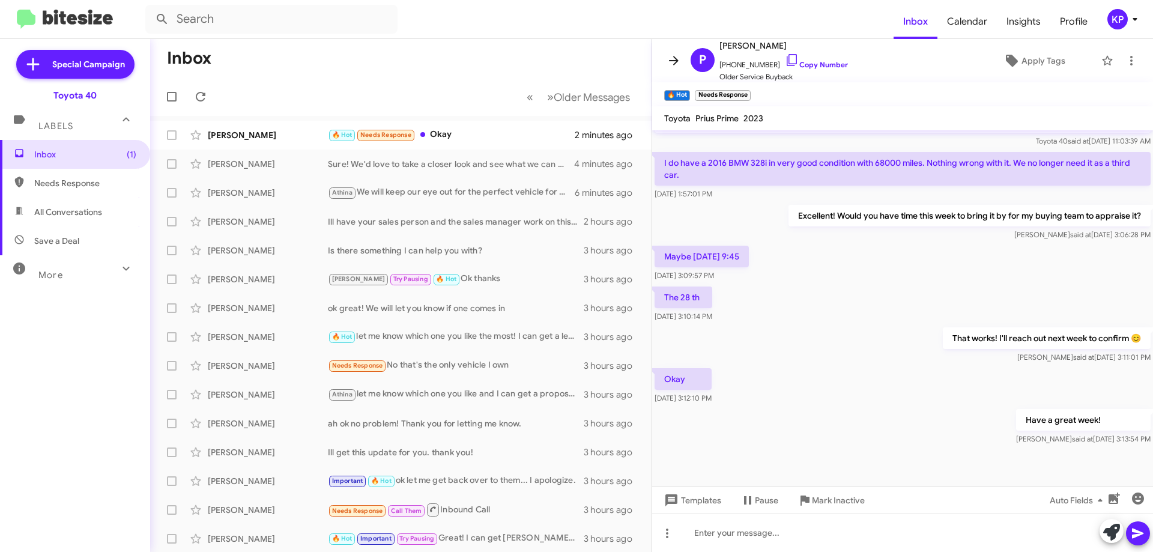
click at [682, 60] on span at bounding box center [674, 60] width 24 height 14
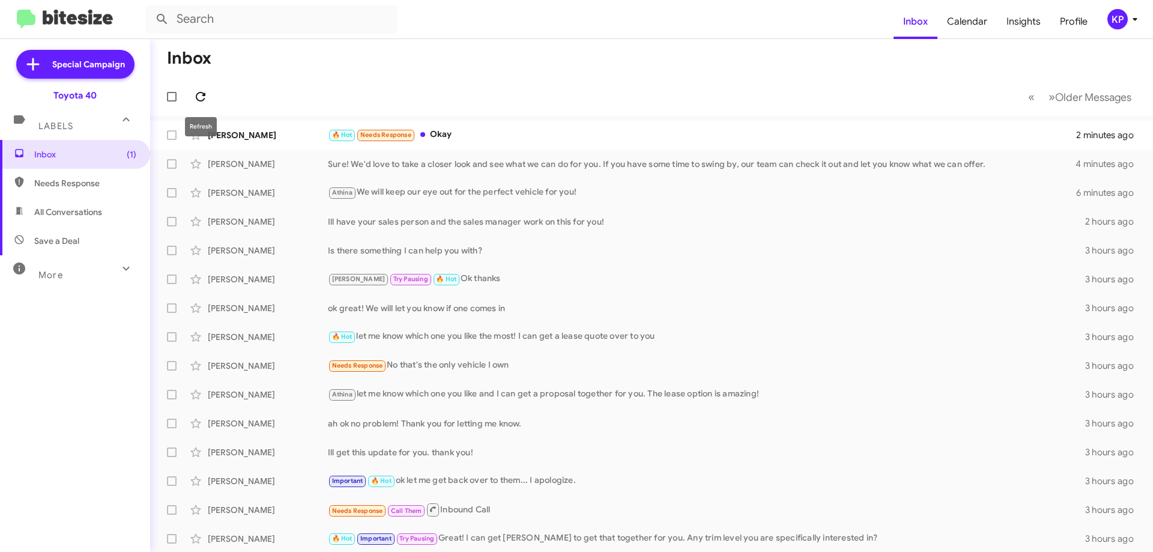
click at [198, 96] on icon at bounding box center [200, 96] width 14 height 14
click at [296, 132] on div "[PERSON_NAME]" at bounding box center [268, 135] width 120 height 12
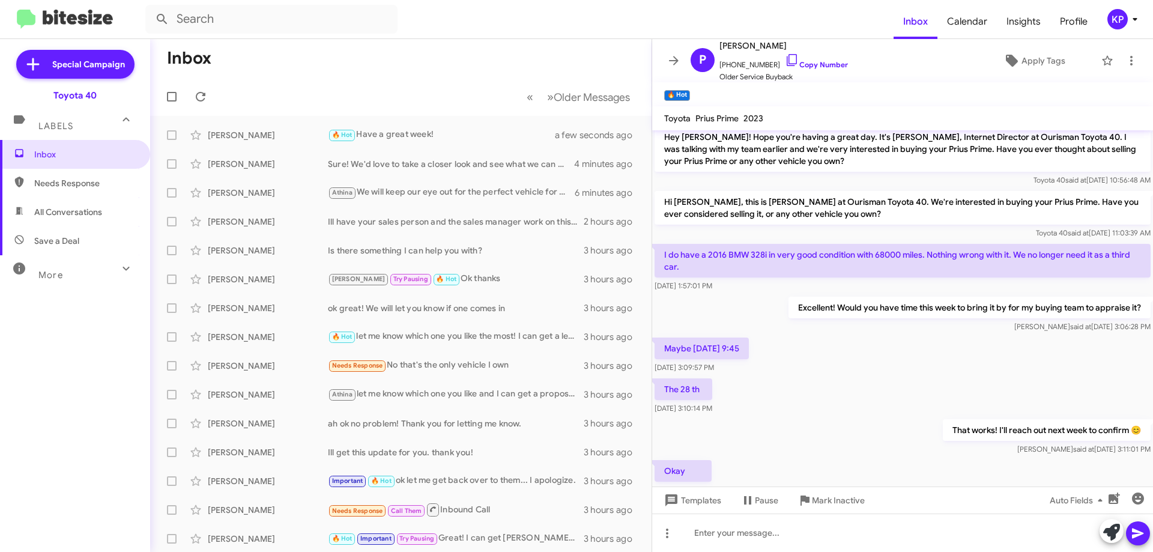
scroll to position [394, 0]
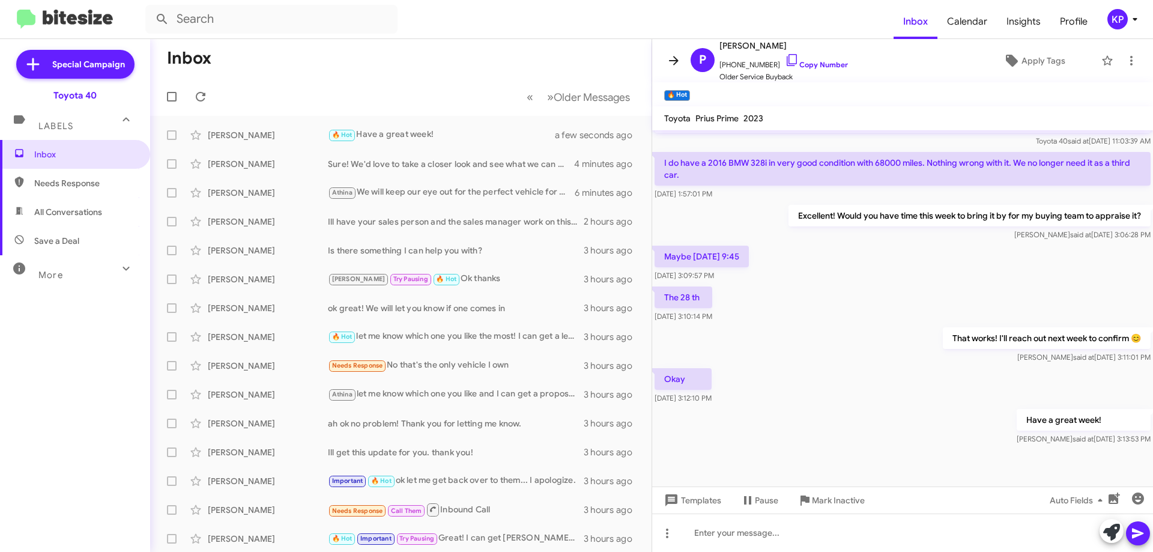
click at [675, 62] on icon at bounding box center [673, 60] width 14 height 14
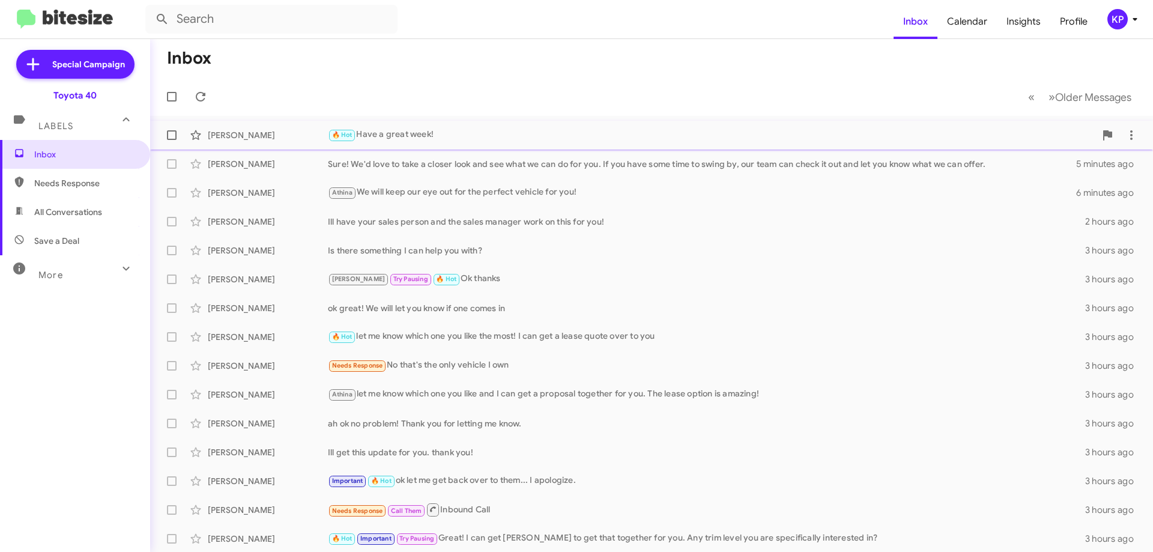
click at [443, 131] on div "🔥 Hot Have a great week!" at bounding box center [711, 135] width 767 height 14
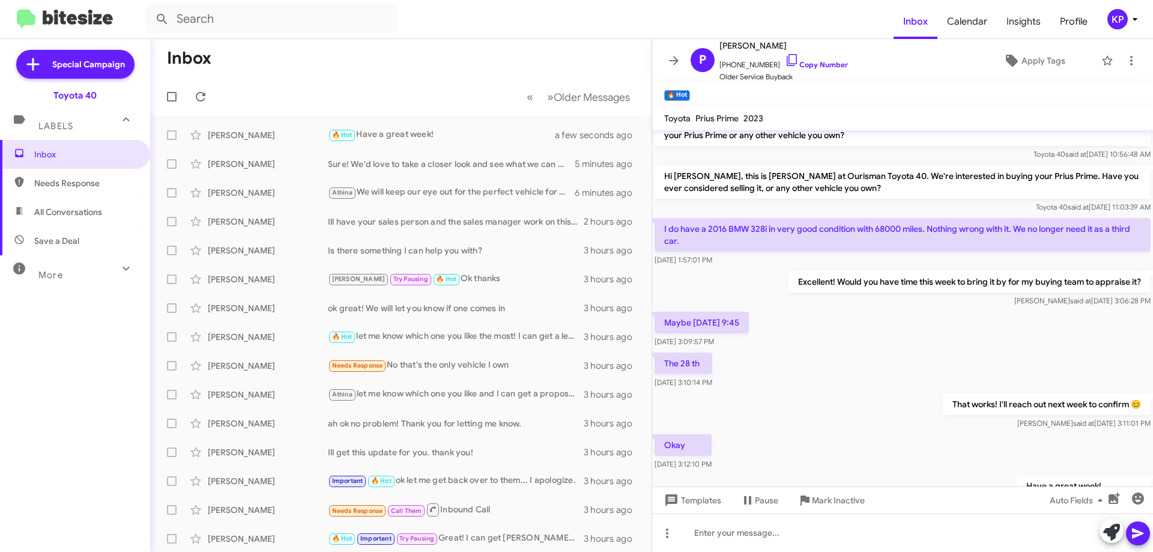
scroll to position [310, 0]
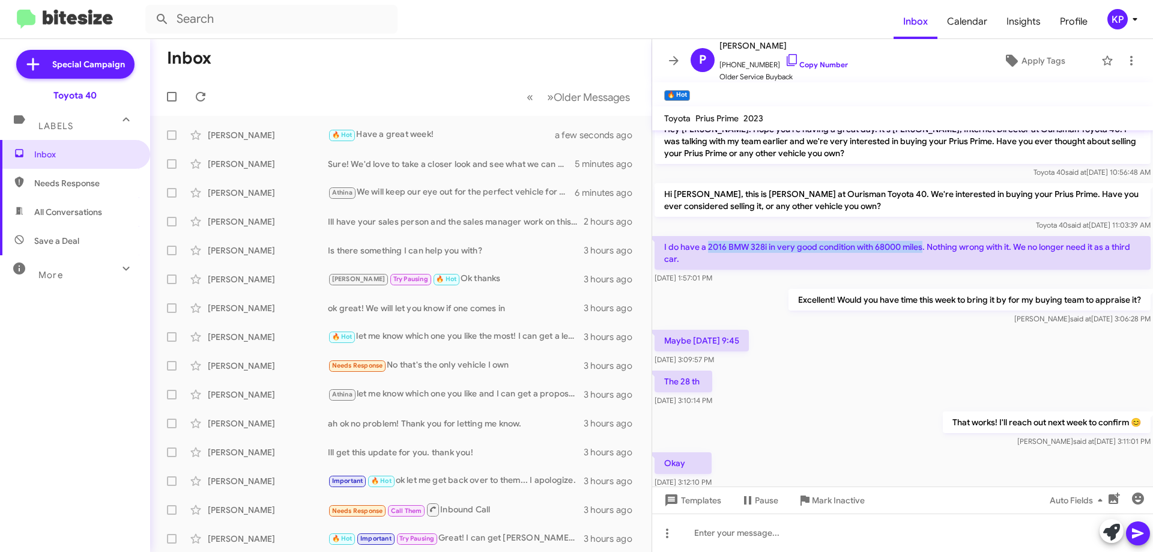
drag, startPoint x: 708, startPoint y: 244, endPoint x: 926, endPoint y: 252, distance: 217.5
click at [926, 252] on p "I do have a 2016 BMW 328i in very good condition with 68000 miles. Nothing wron…" at bounding box center [902, 253] width 496 height 34
copy p "2016 BMW 328i in very good condition with 68000 miles"
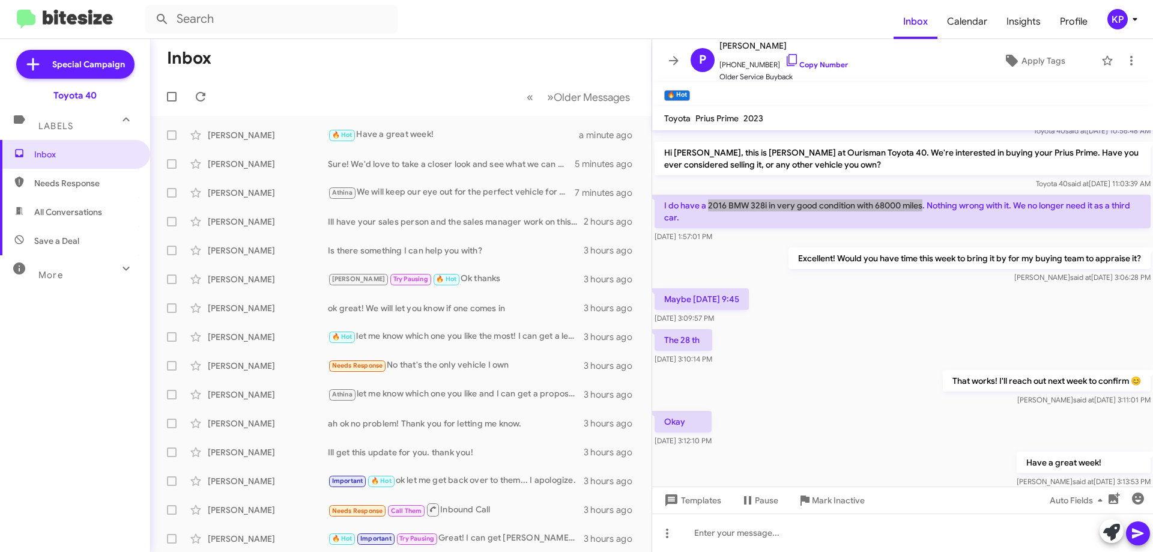
scroll to position [394, 0]
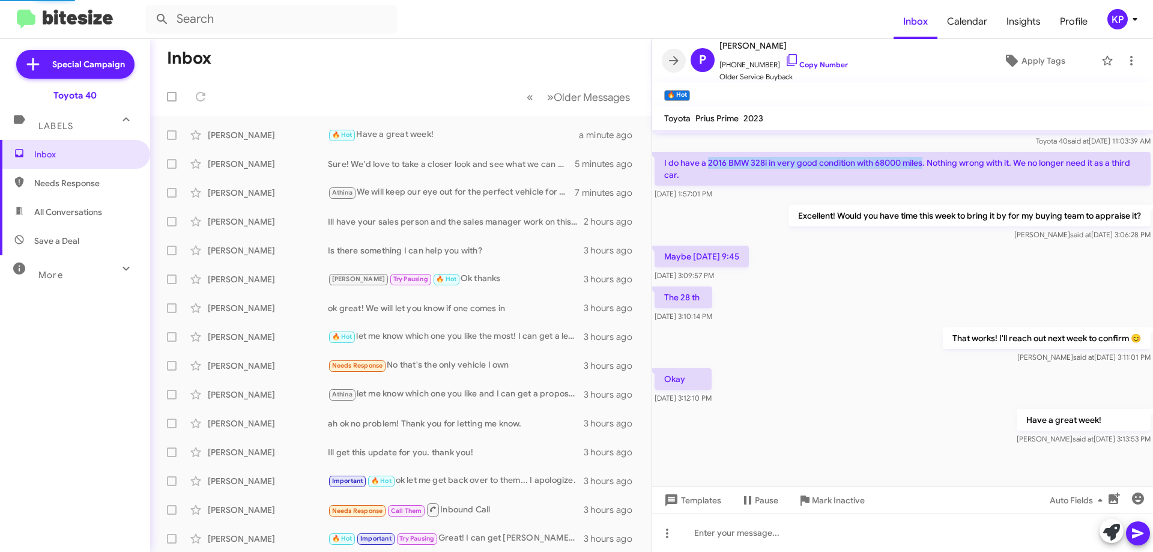
click at [680, 62] on icon at bounding box center [673, 60] width 14 height 14
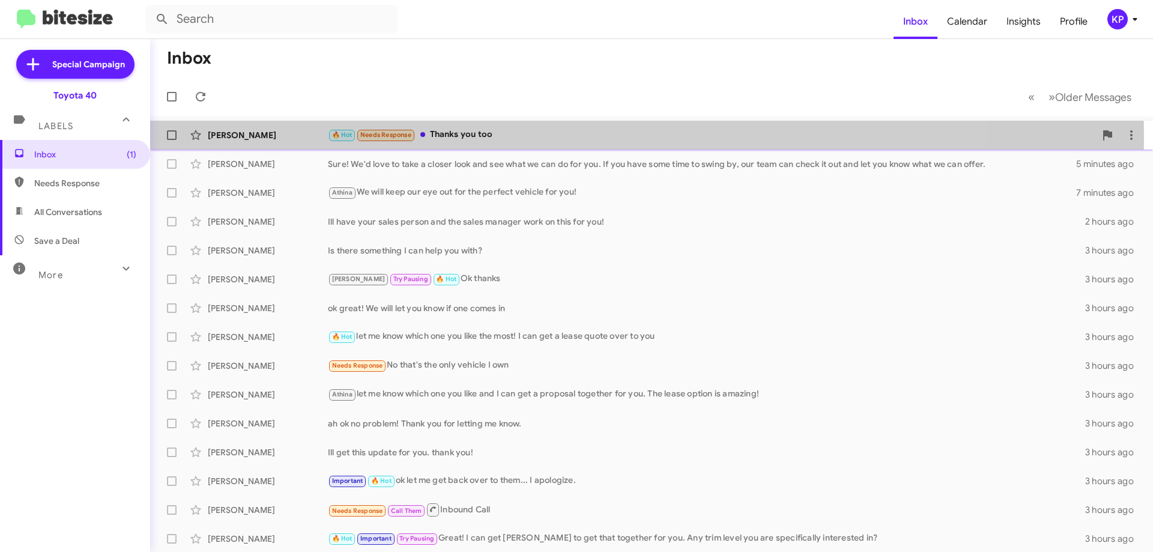
click at [303, 137] on div "[PERSON_NAME]" at bounding box center [268, 135] width 120 height 12
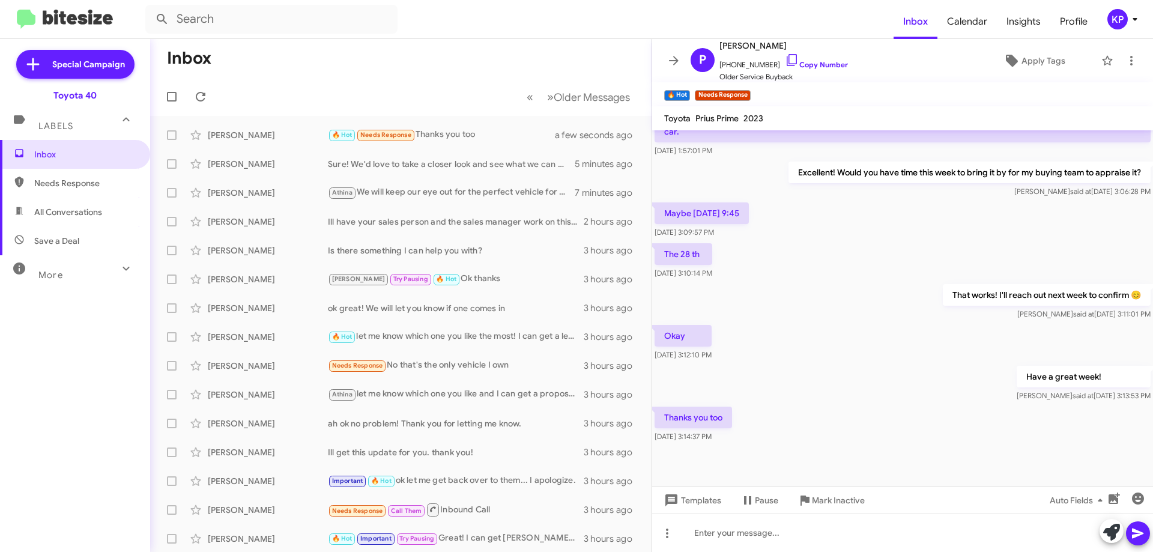
scroll to position [438, 0]
click at [680, 61] on icon at bounding box center [673, 60] width 14 height 14
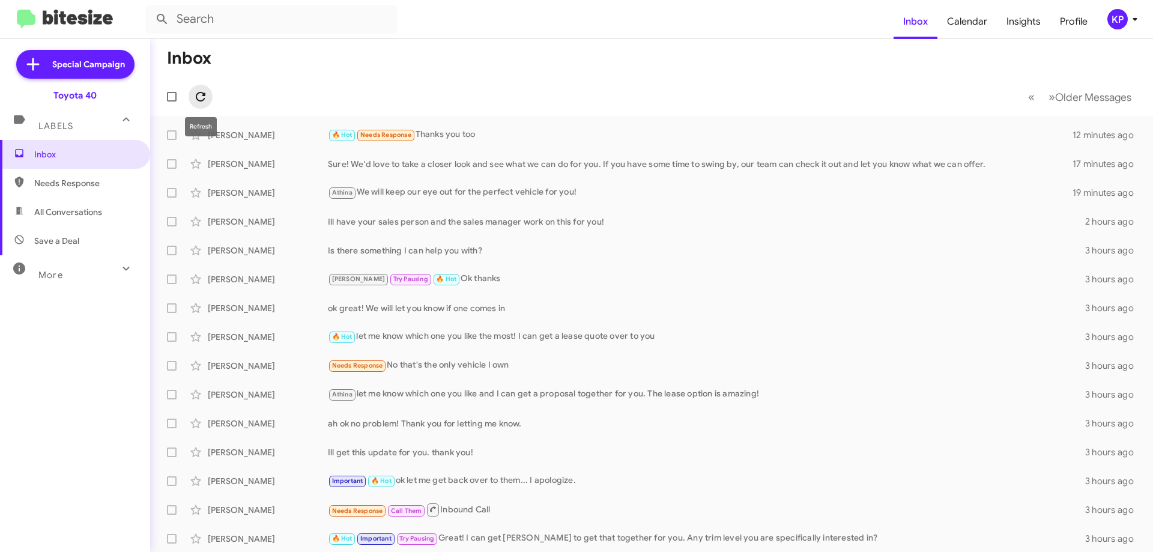
click at [194, 99] on icon at bounding box center [200, 96] width 14 height 14
